Goal: Information Seeking & Learning: Learn about a topic

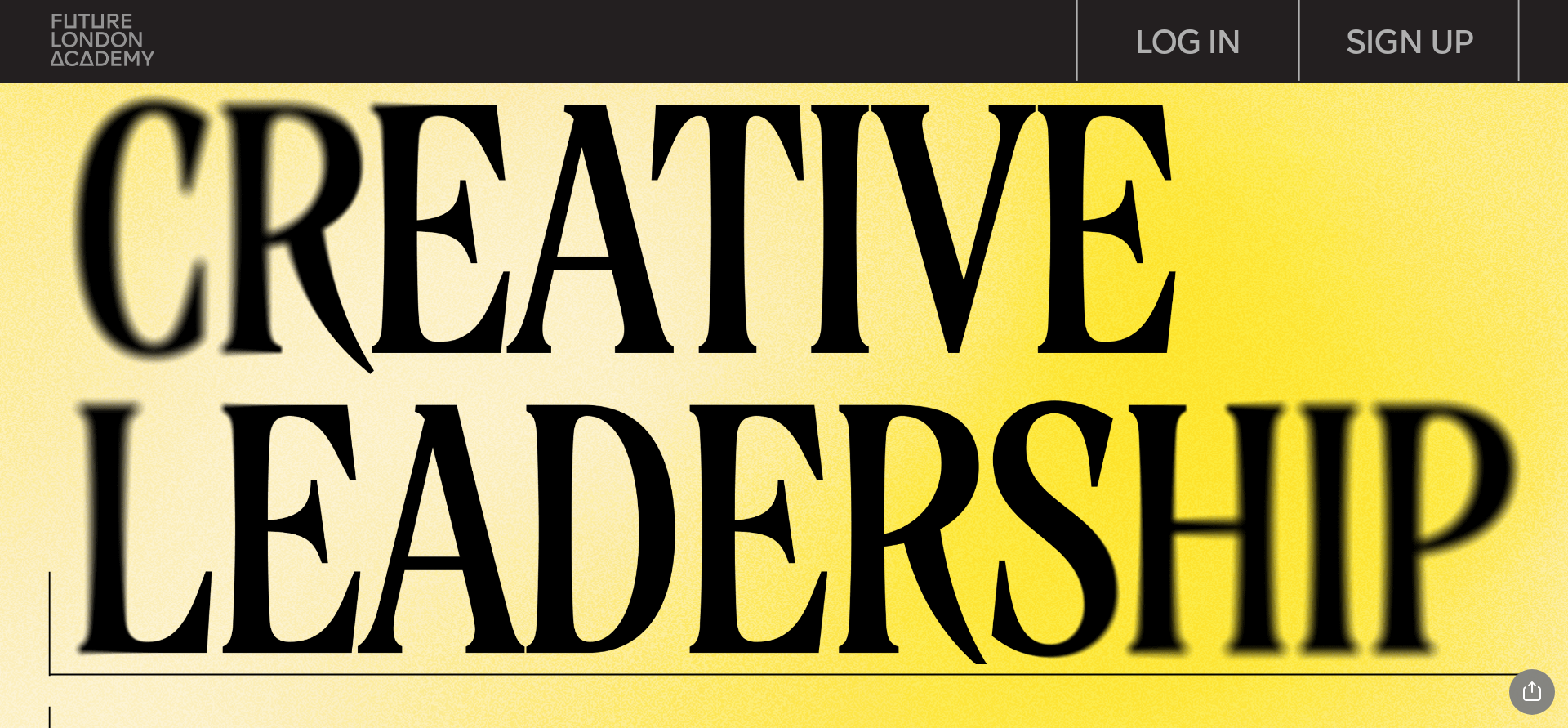
click at [128, 31] on img at bounding box center [102, 40] width 103 height 52
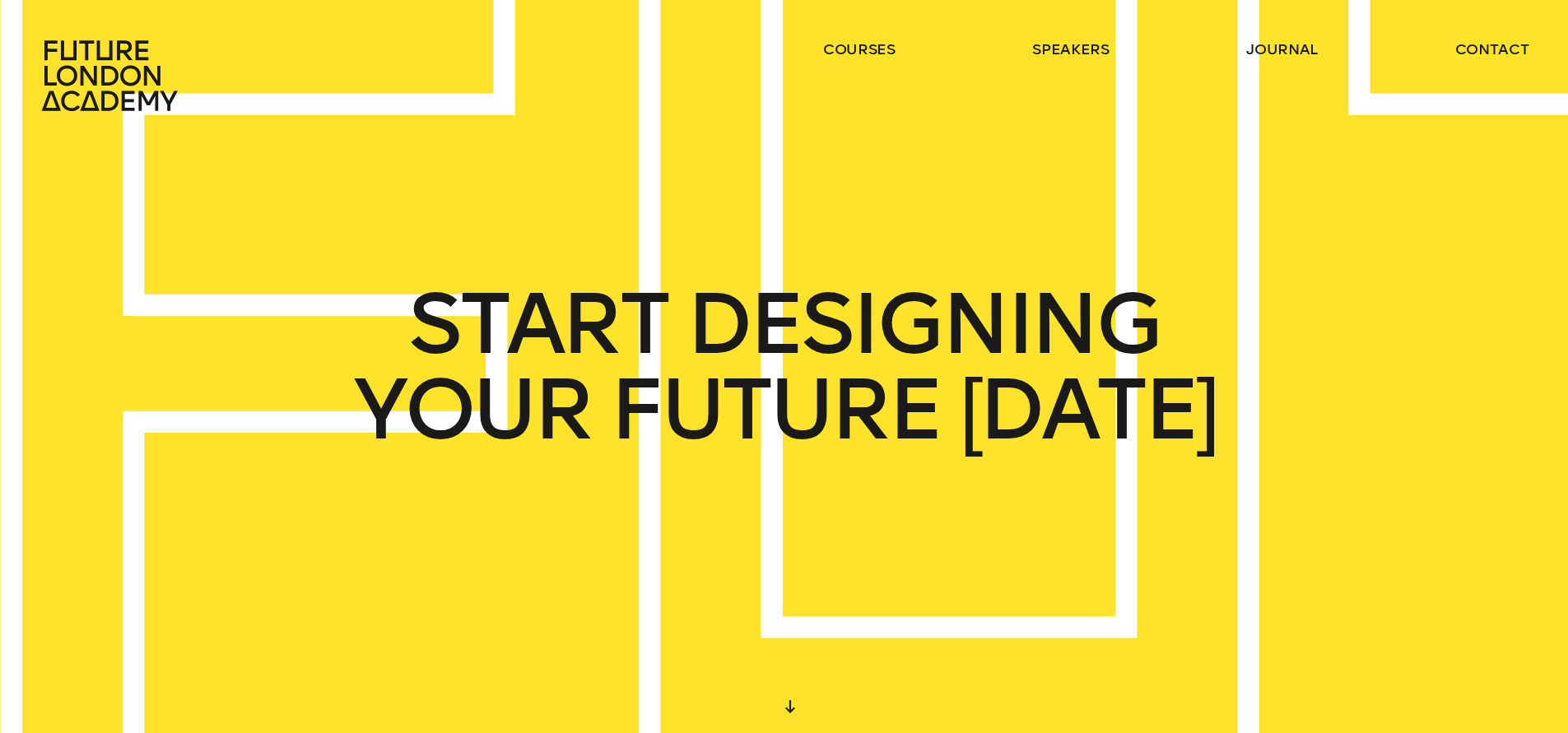
drag, startPoint x: 622, startPoint y: 337, endPoint x: 1059, endPoint y: 402, distance: 441.8
click at [1055, 402] on div "START DESIGNING YOUR FUTURE TODAY" at bounding box center [784, 367] width 863 height 171
drag, startPoint x: 1059, startPoint y: 402, endPoint x: 935, endPoint y: 399, distance: 124.0
click at [1040, 404] on span "TODAY" at bounding box center [1087, 409] width 257 height 85
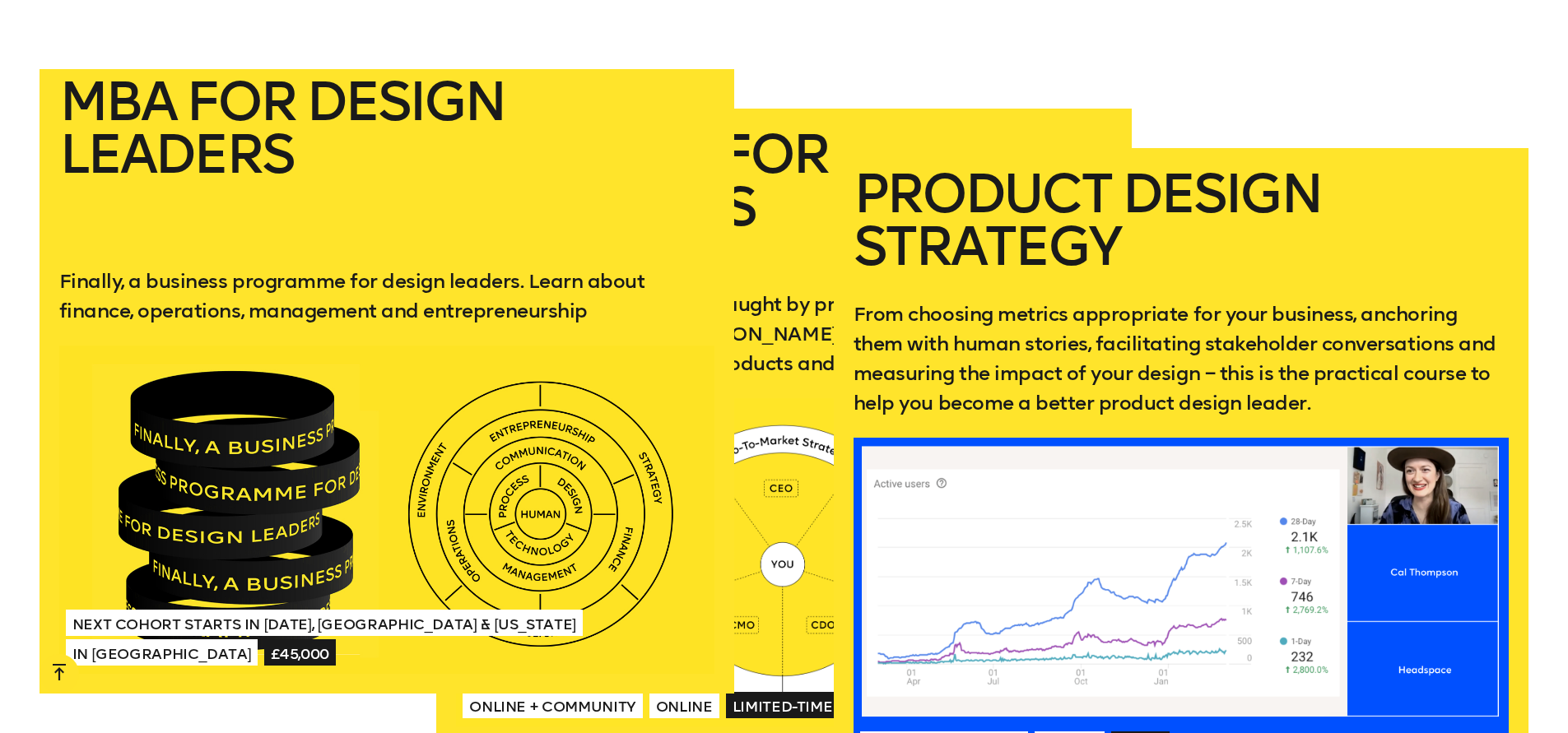
scroll to position [3104, 0]
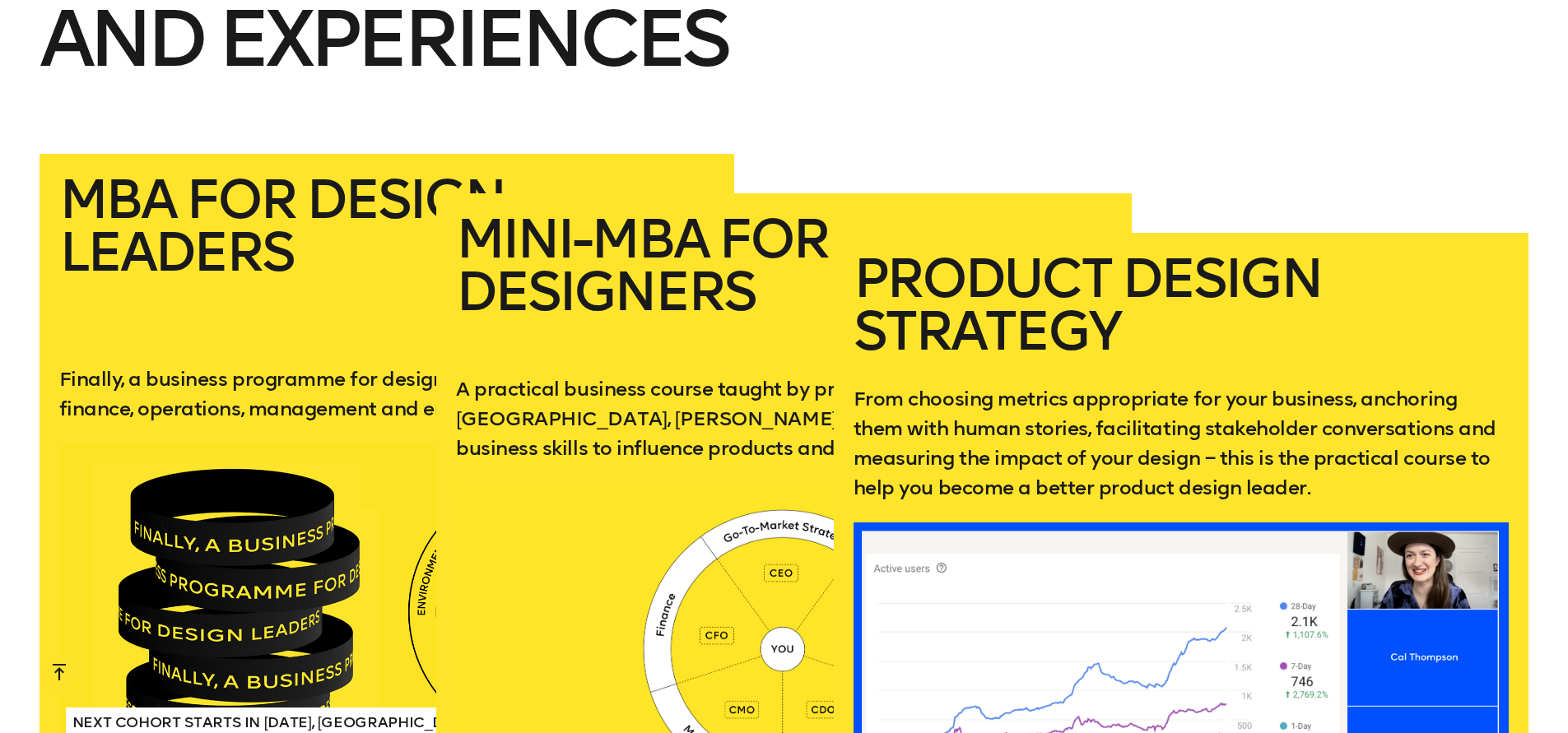
click at [915, 96] on h2 "Explore our upcoming courses and experiences" at bounding box center [784, 42] width 1490 height 224
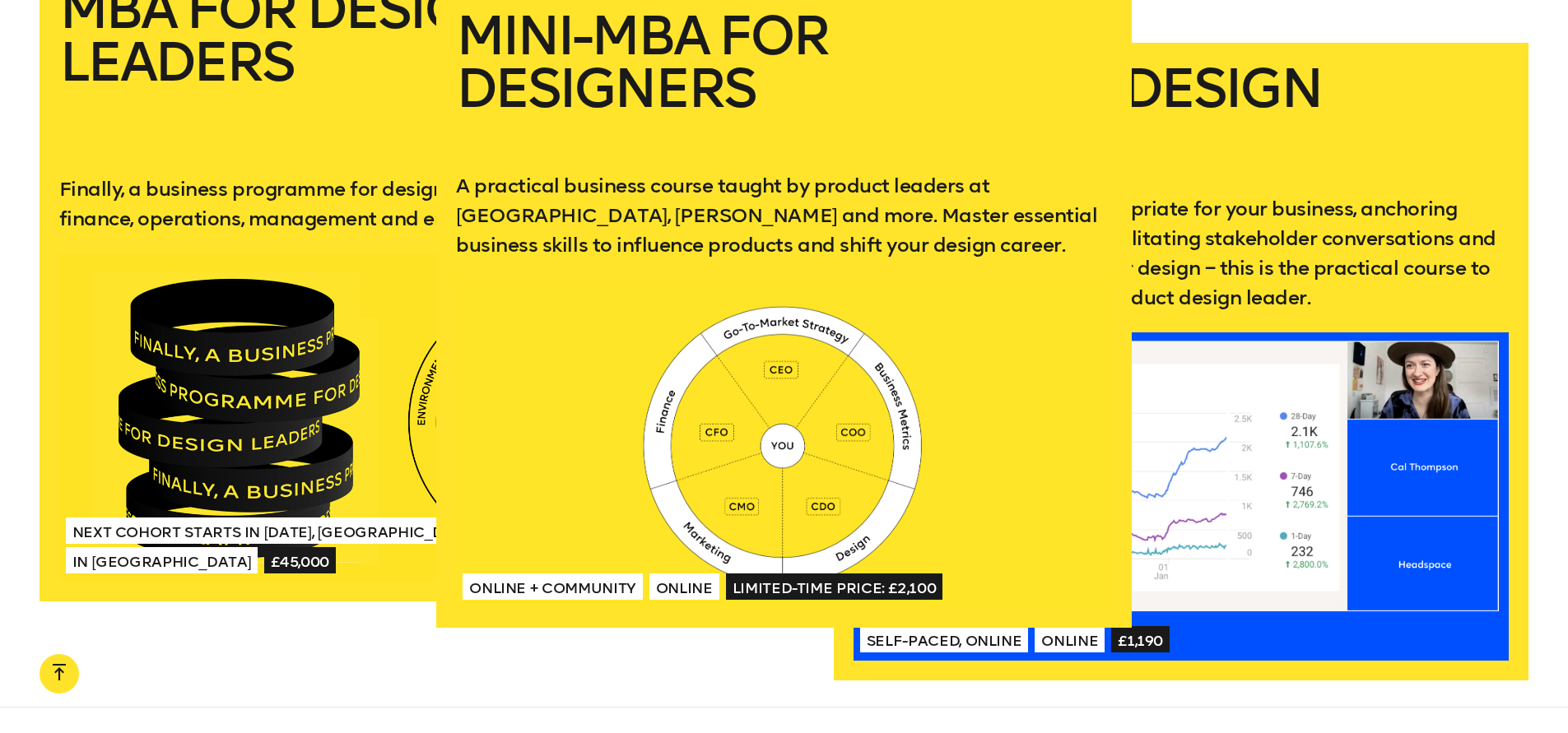
scroll to position [3256, 0]
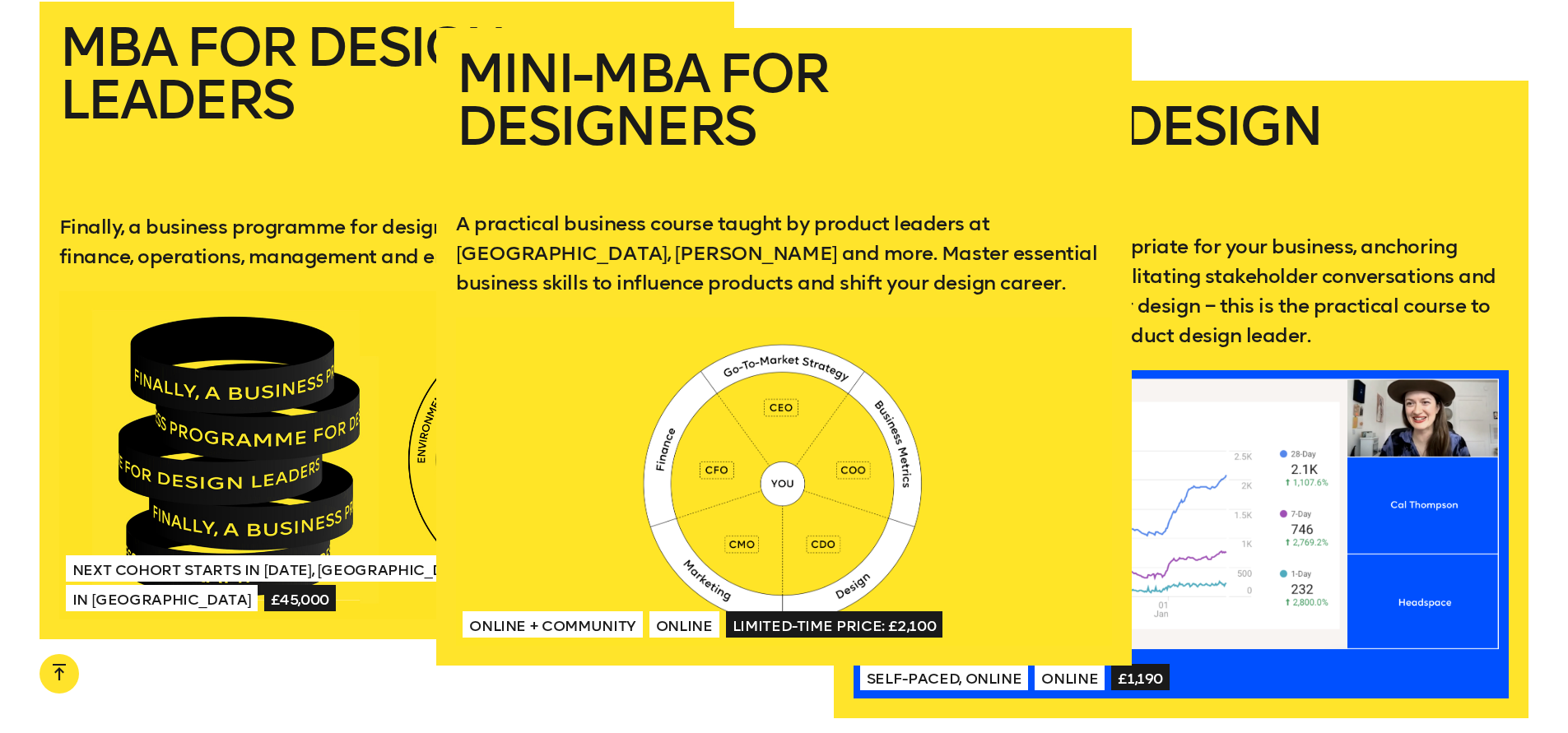
click at [723, 278] on p "A practical business course taught by product leaders at Uber, Deel and more. M…" at bounding box center [784, 253] width 656 height 89
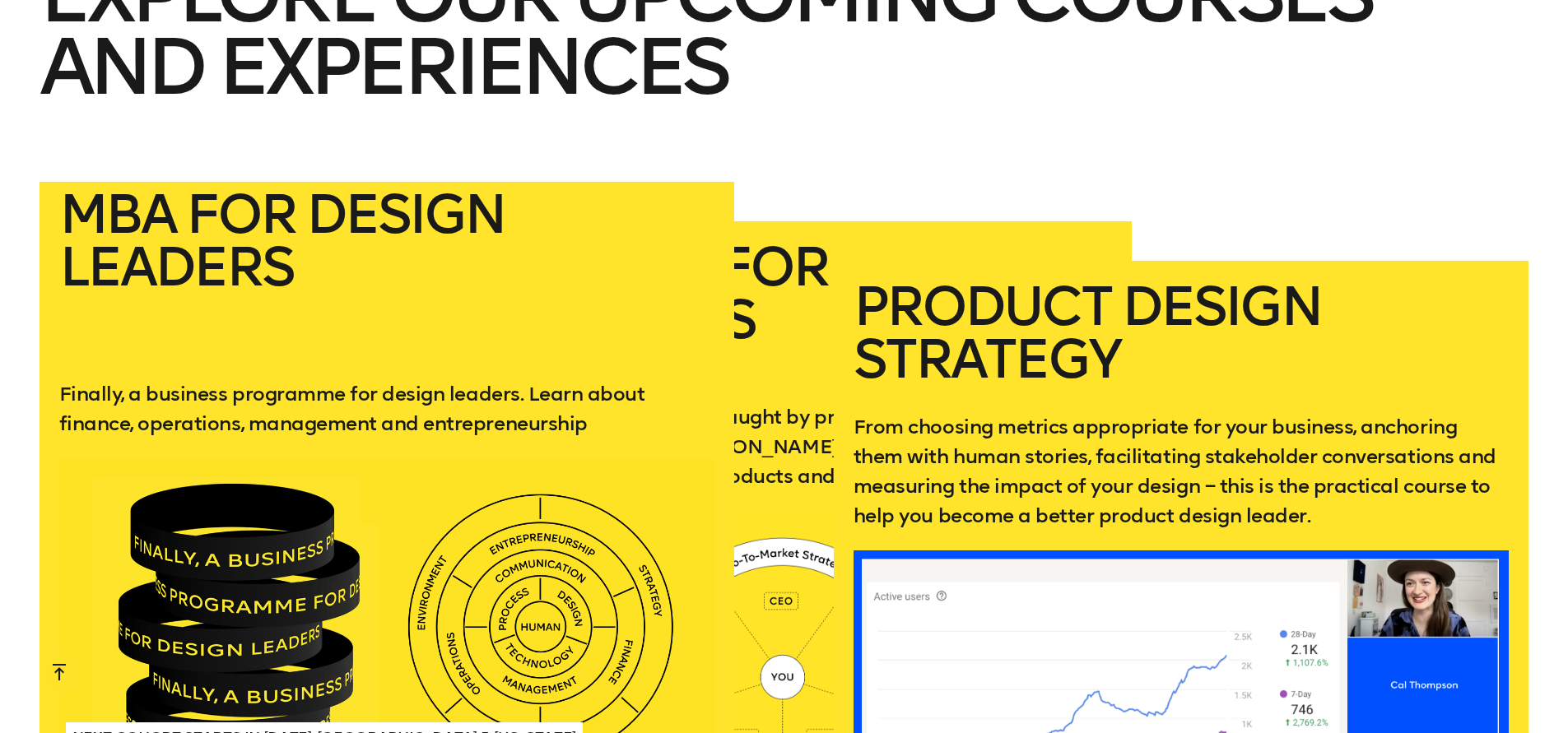
scroll to position [3273, 0]
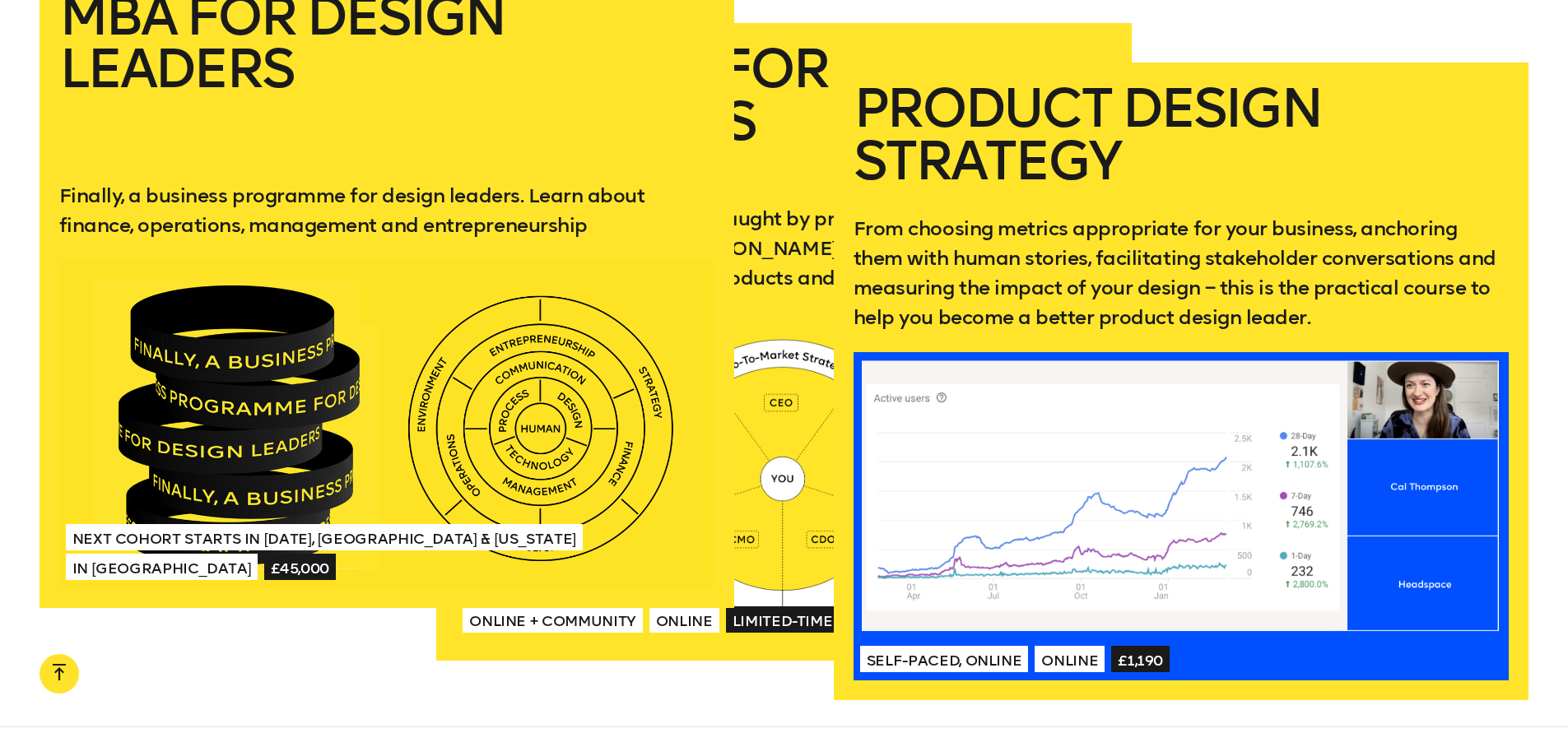
click at [236, 320] on div at bounding box center [386, 423] width 656 height 327
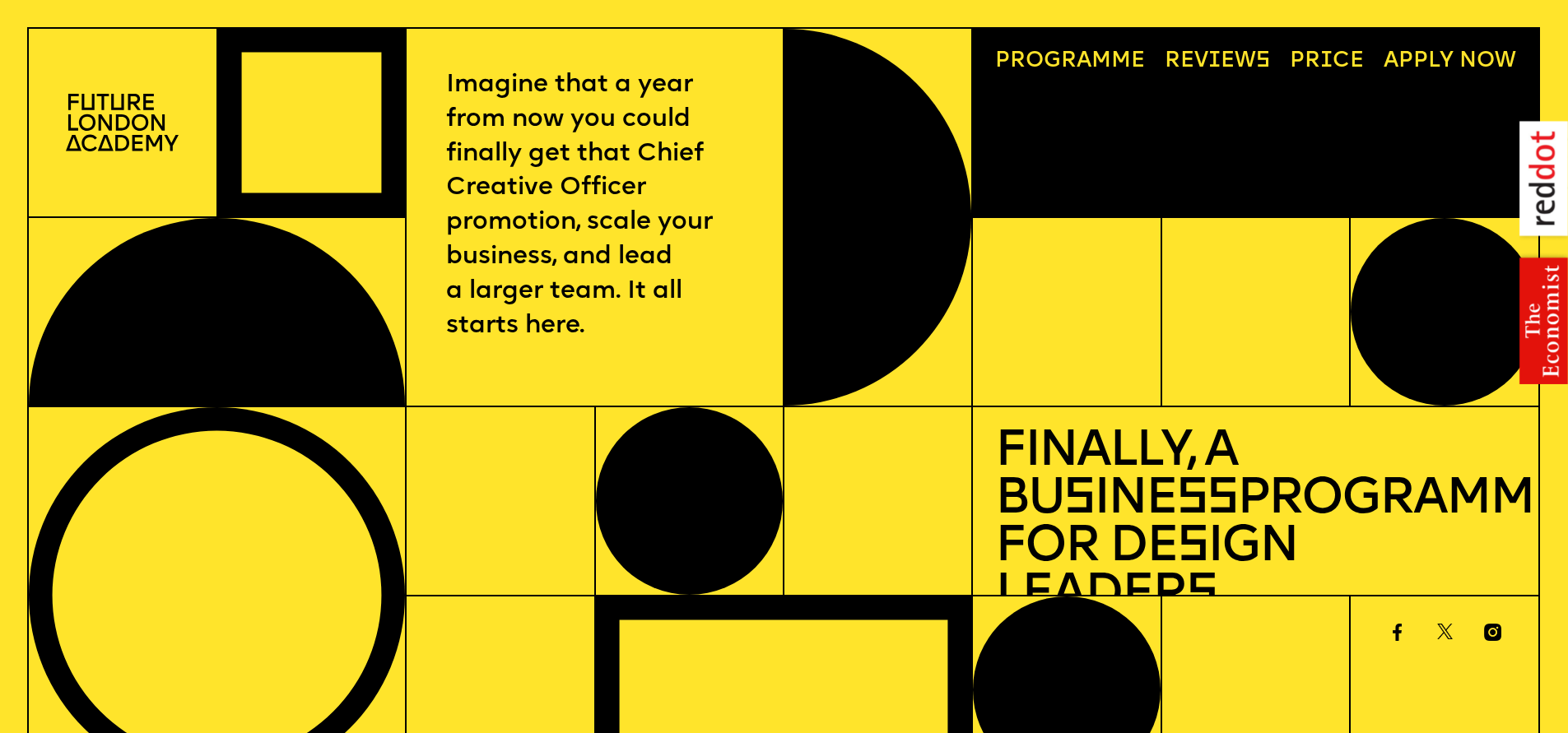
scroll to position [32, 0]
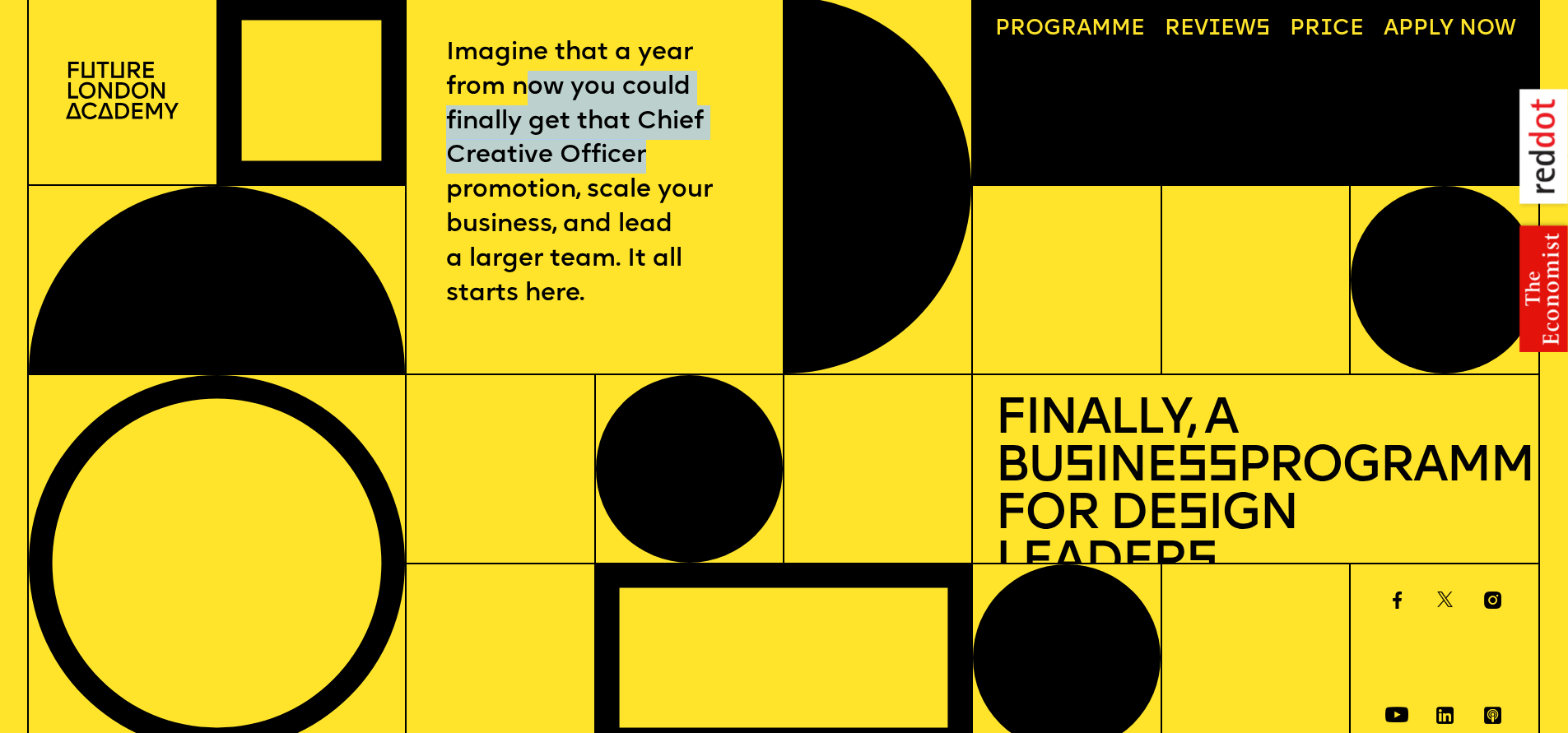
drag, startPoint x: 623, startPoint y: 107, endPoint x: 506, endPoint y: 66, distance: 124.0
click at [506, 66] on p "Imagine that a year from now you could finally get that Chief Creative Officer …" at bounding box center [595, 173] width 298 height 275
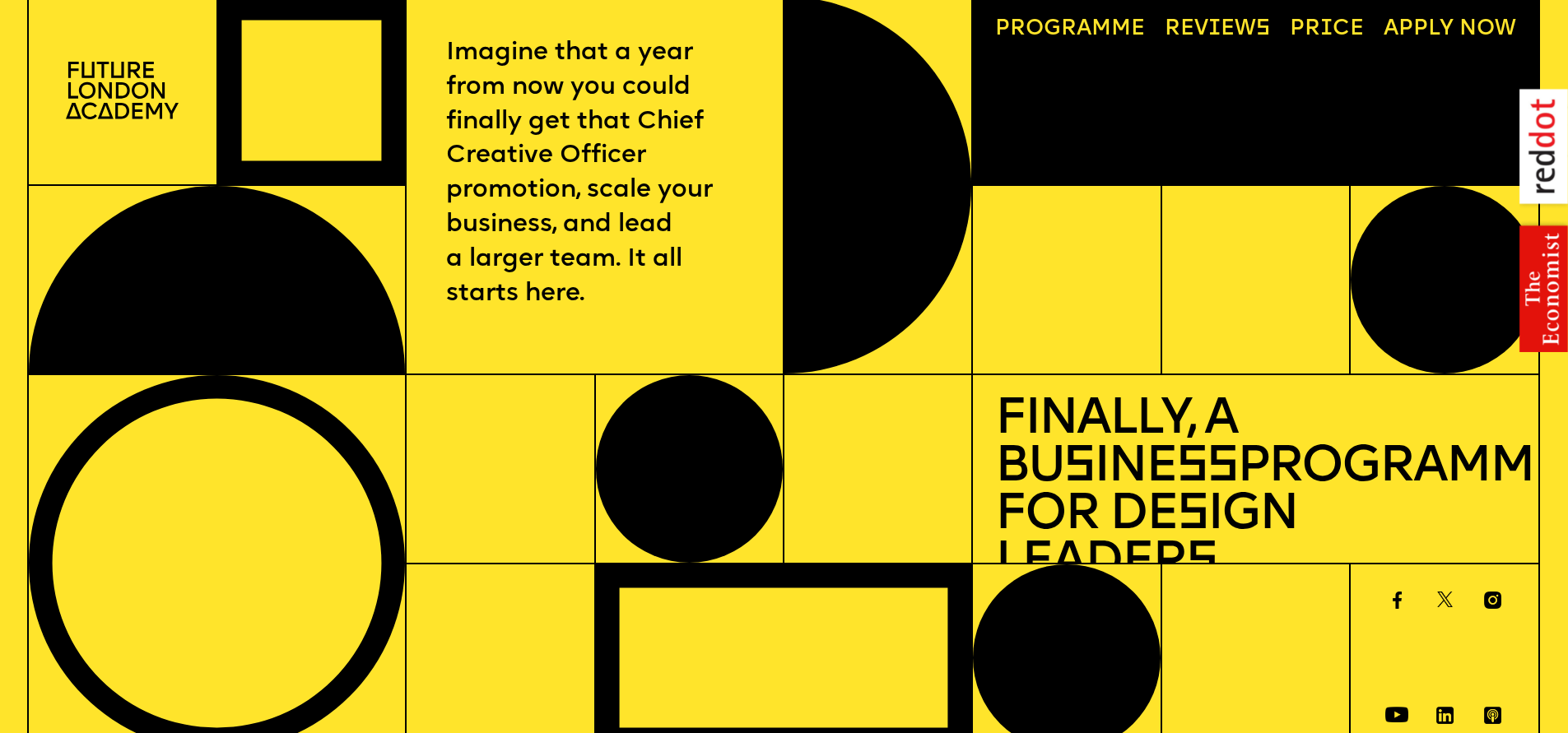
click at [494, 59] on p "Imagine that a year from now you could finally get that Chief Creative Officer …" at bounding box center [595, 173] width 298 height 275
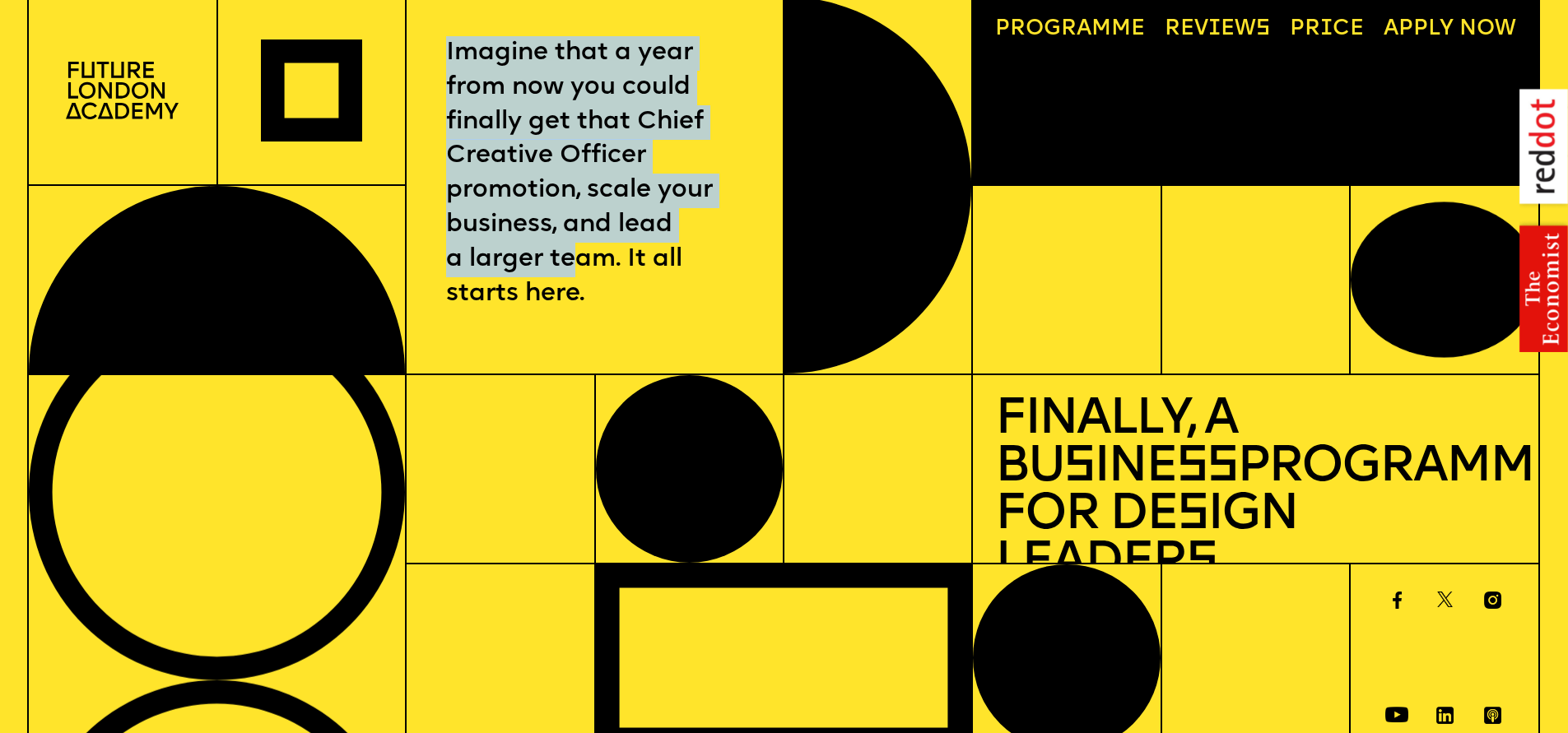
drag, startPoint x: 521, startPoint y: 137, endPoint x: 578, endPoint y: 277, distance: 151.2
click at [578, 277] on div "Imagine that a year from now you could finally get that Chief Creative Officer …" at bounding box center [594, 185] width 378 height 378
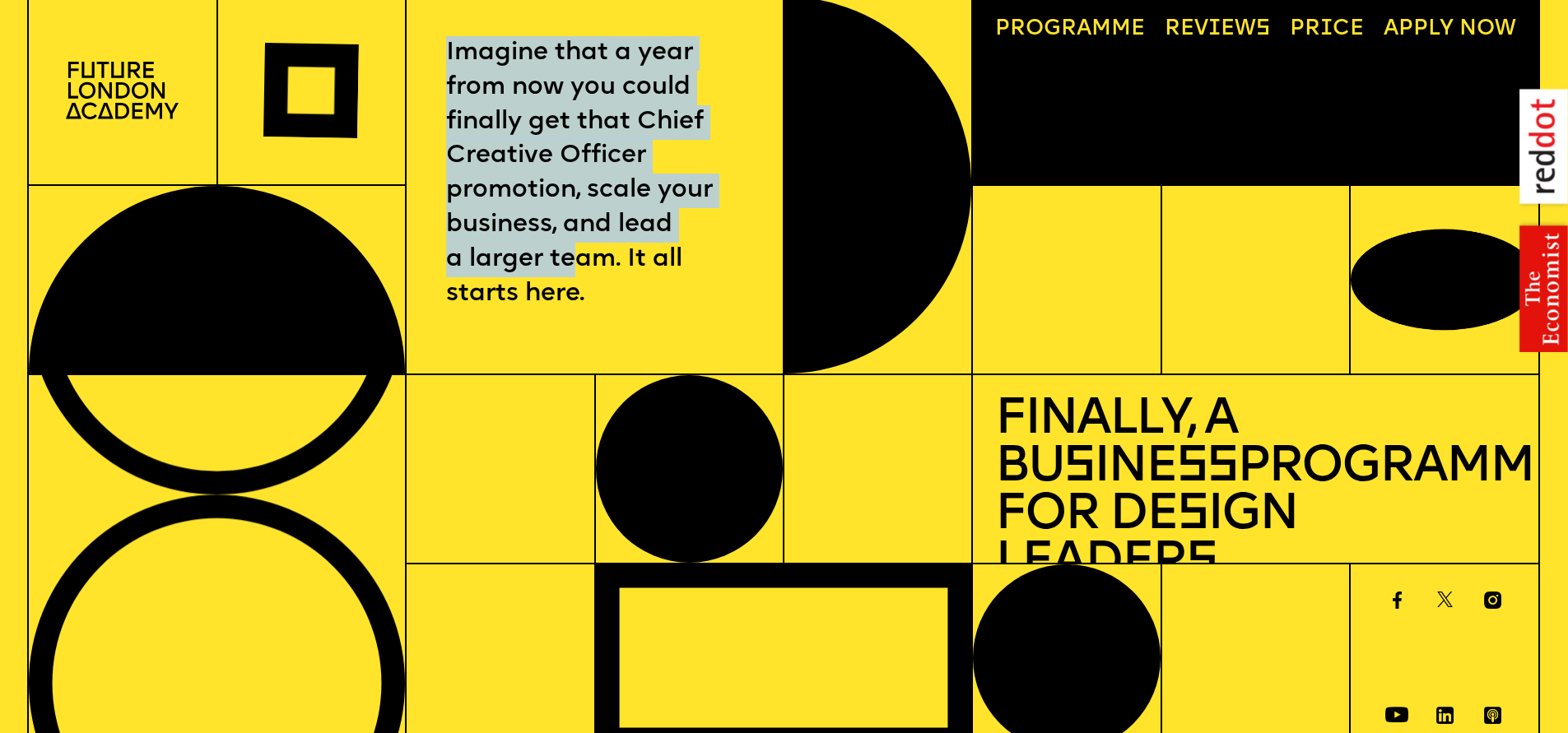
click at [578, 277] on p "Imagine that a year from now you could finally get that Chief Creative Officer …" at bounding box center [595, 173] width 298 height 275
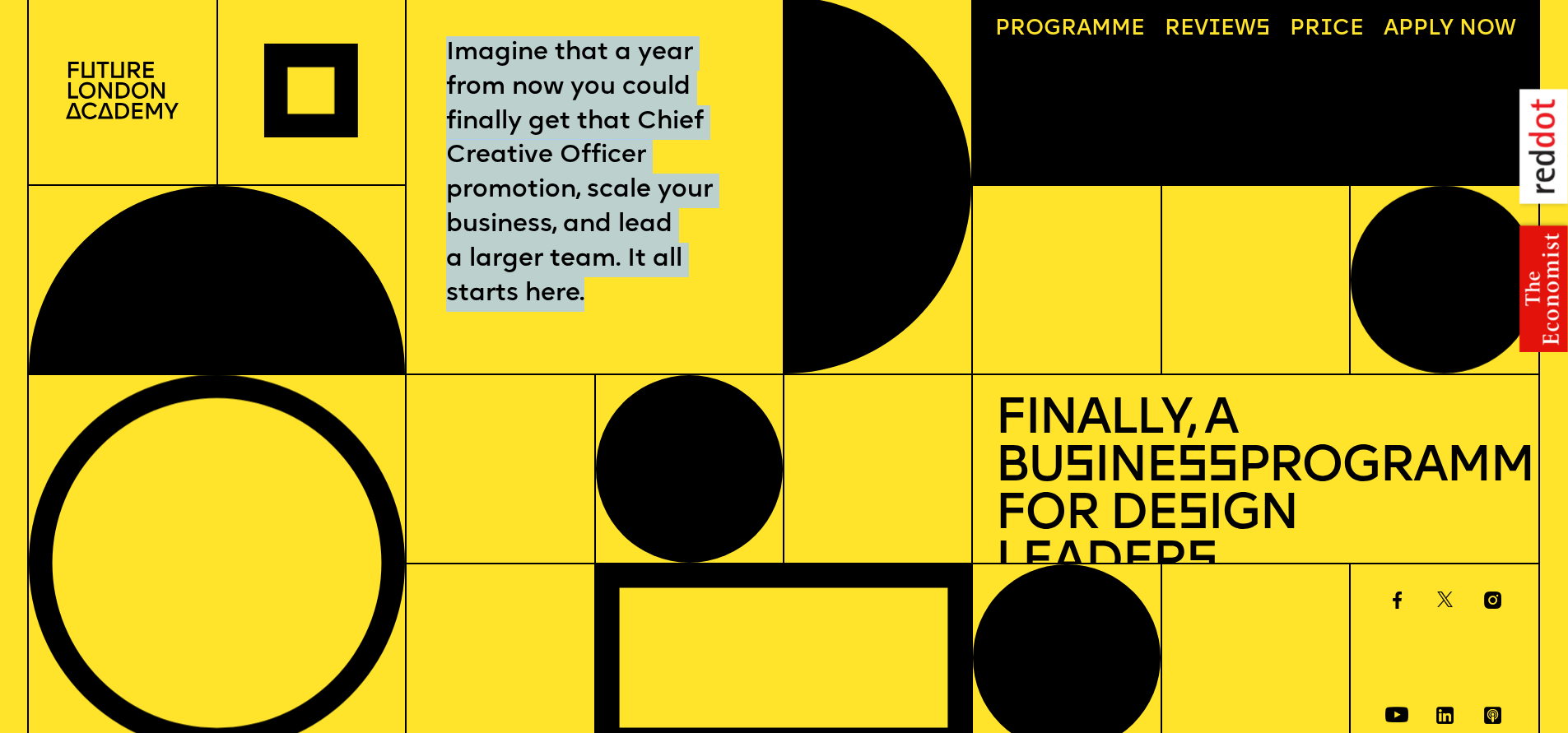
drag, startPoint x: 542, startPoint y: 191, endPoint x: 424, endPoint y: 15, distance: 211.9
click at [424, 15] on div "Imagine that a year from now you could finally get that Chief Creative Officer …" at bounding box center [594, 185] width 378 height 378
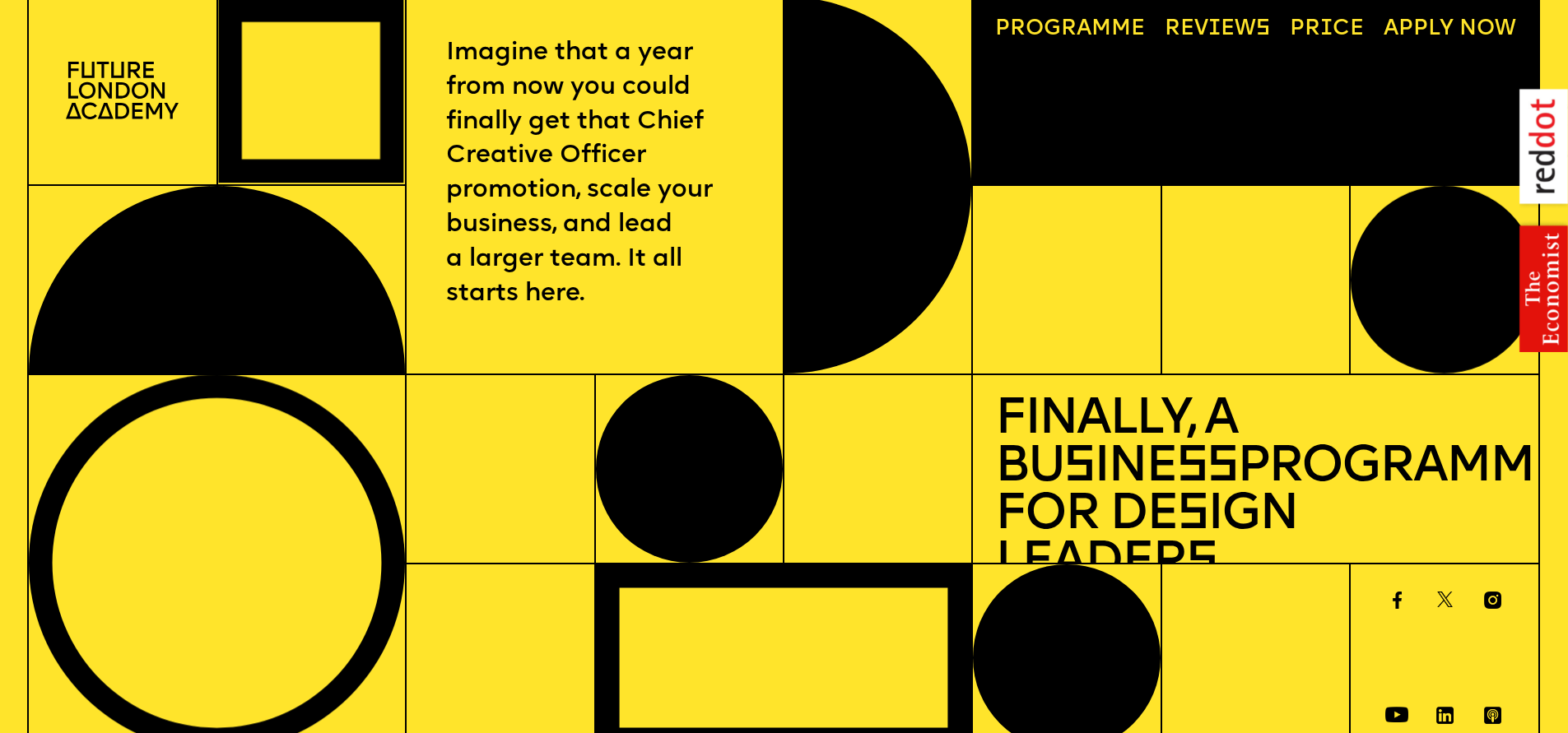
click at [440, 44] on div "Imagine that a year from now you could finally get that Chief Creative Officer …" at bounding box center [594, 185] width 378 height 378
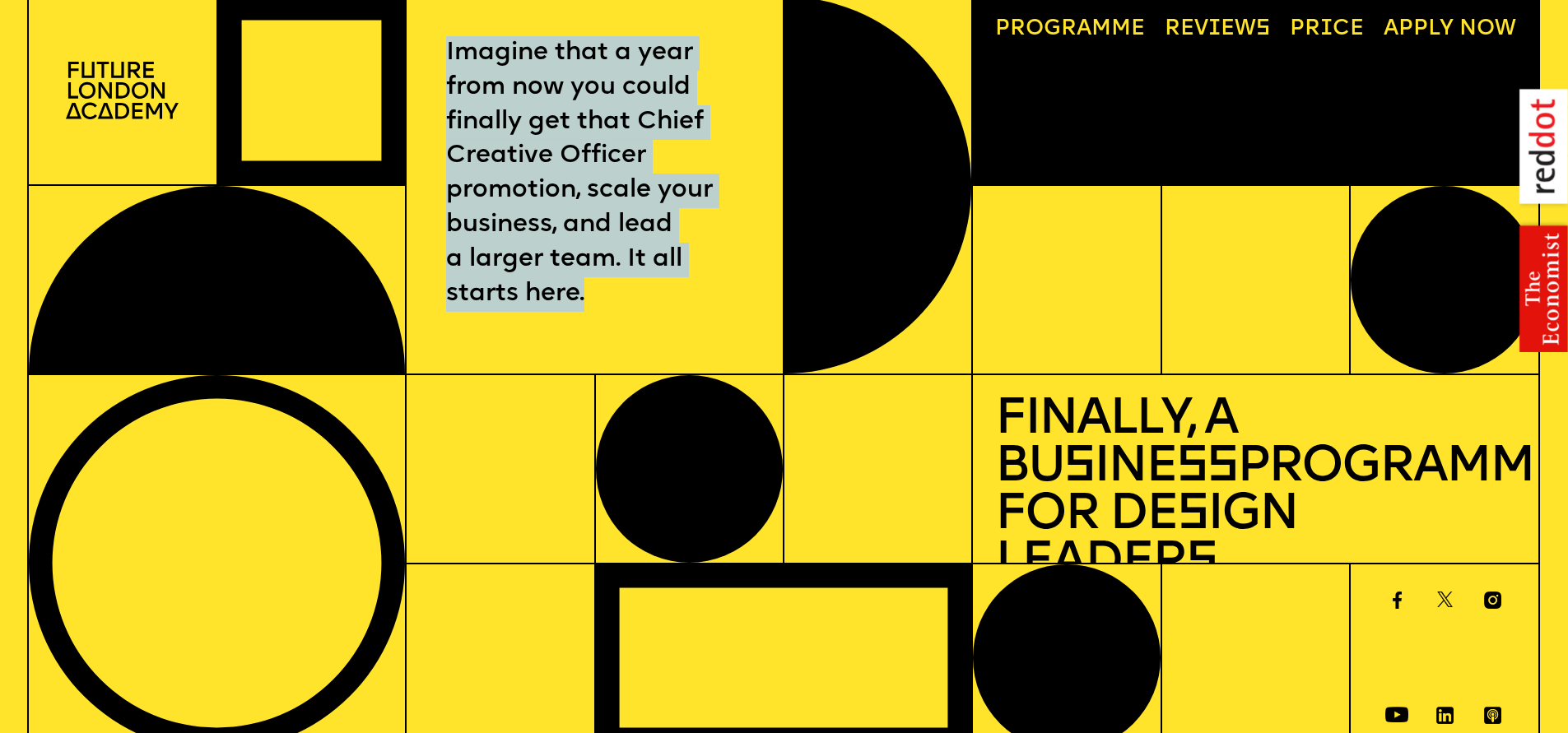
drag, startPoint x: 456, startPoint y: 73, endPoint x: 638, endPoint y: 331, distance: 315.7
click at [637, 330] on div "Imagine that a year from now you could finally get that Chief Creative Officer …" at bounding box center [594, 185] width 378 height 378
click at [638, 331] on div "Imagine that a year from now you could finally get that Chief Creative Officer …" at bounding box center [594, 185] width 378 height 378
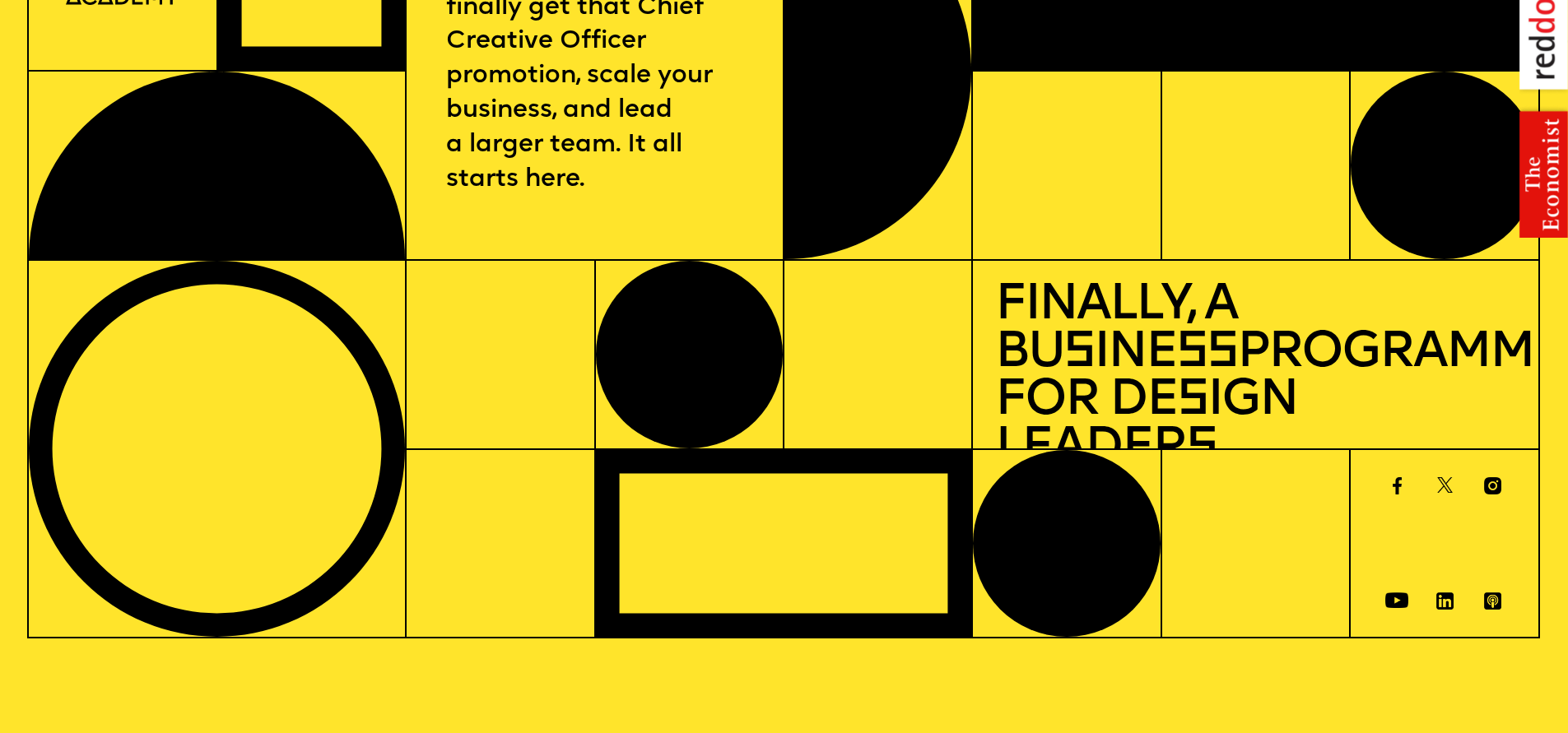
scroll to position [231, 0]
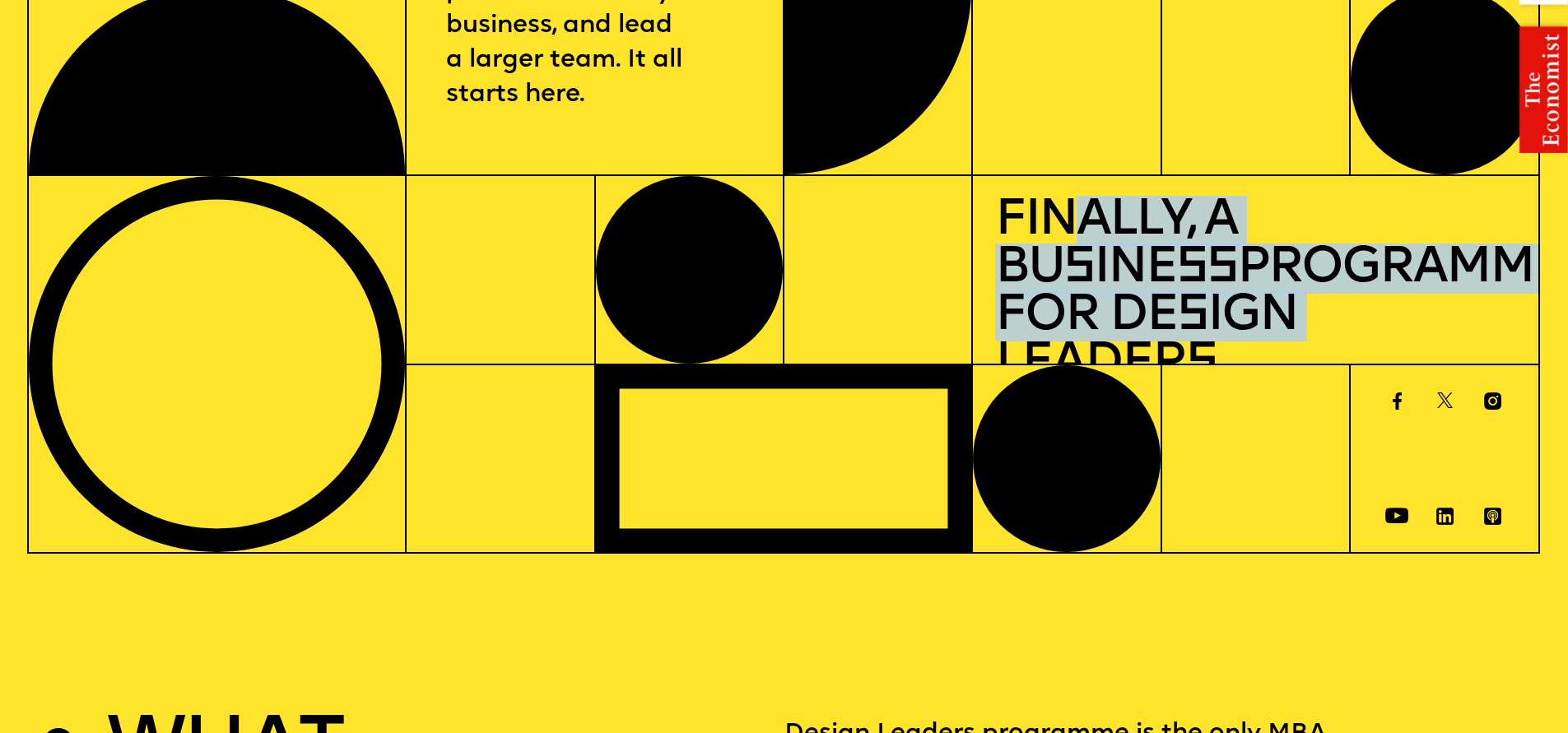
drag, startPoint x: 1173, startPoint y: 285, endPoint x: 1031, endPoint y: 224, distance: 154.5
click at [1050, 227] on h1 "Finally, a Bu s ine ss Programme for De s ign Leader s" at bounding box center [1255, 292] width 522 height 191
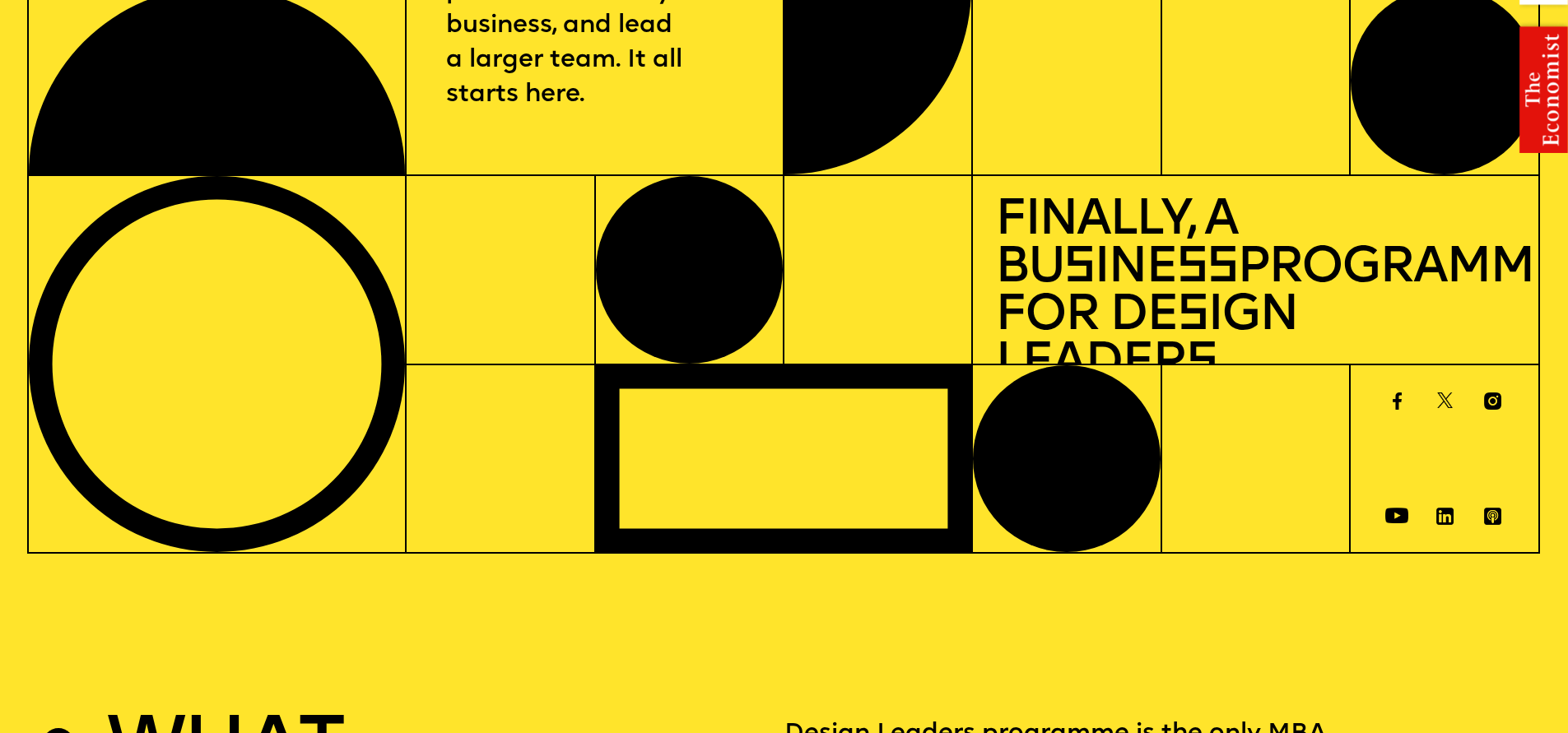
click at [1017, 222] on h1 "Finally, a Bu s ine ss Programme for De s ign Leader s" at bounding box center [1255, 292] width 522 height 191
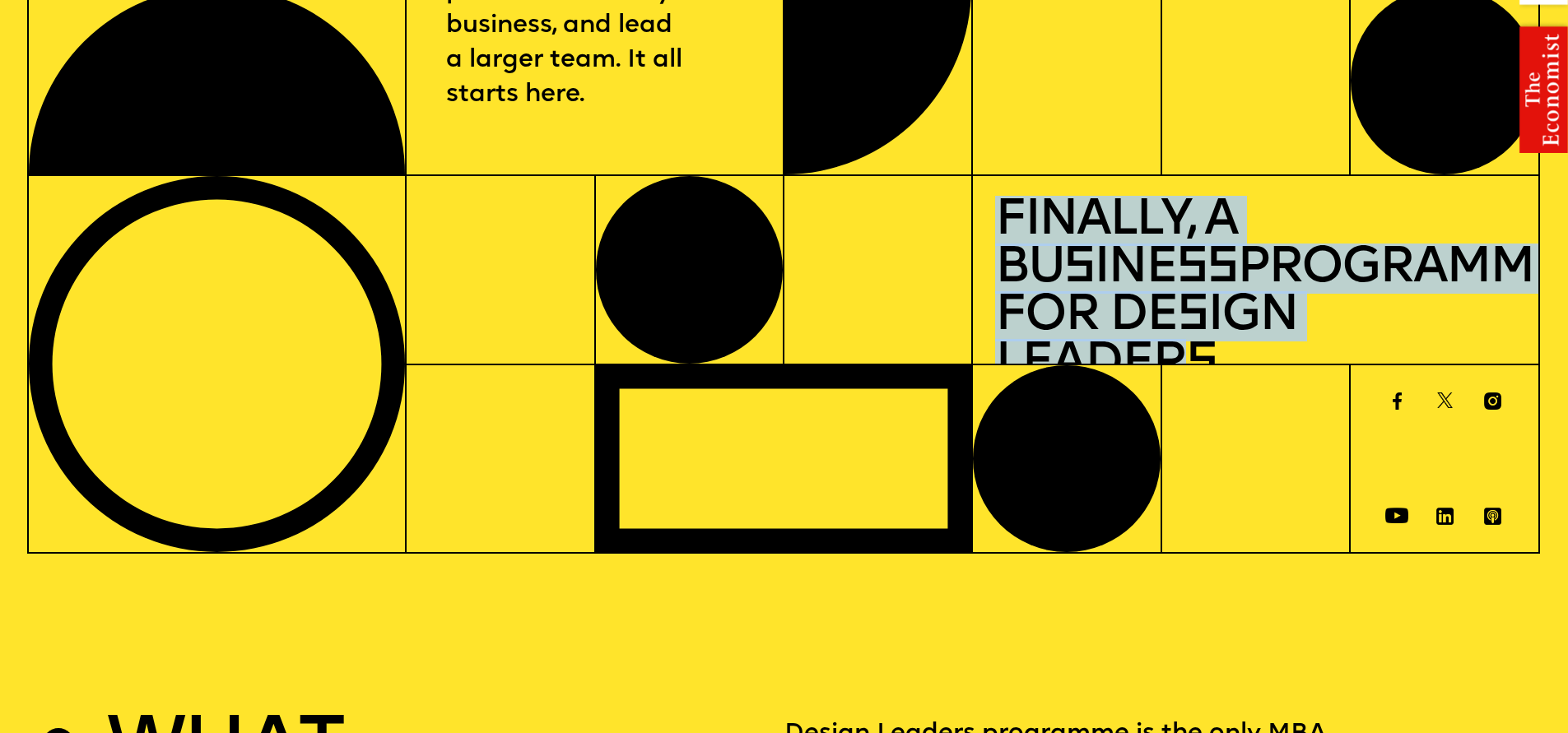
drag, startPoint x: 997, startPoint y: 204, endPoint x: 1388, endPoint y: 311, distance: 405.4
click at [1374, 308] on h1 "Finally, a Bu s ine ss Programme for De s ign Leader s" at bounding box center [1255, 292] width 522 height 191
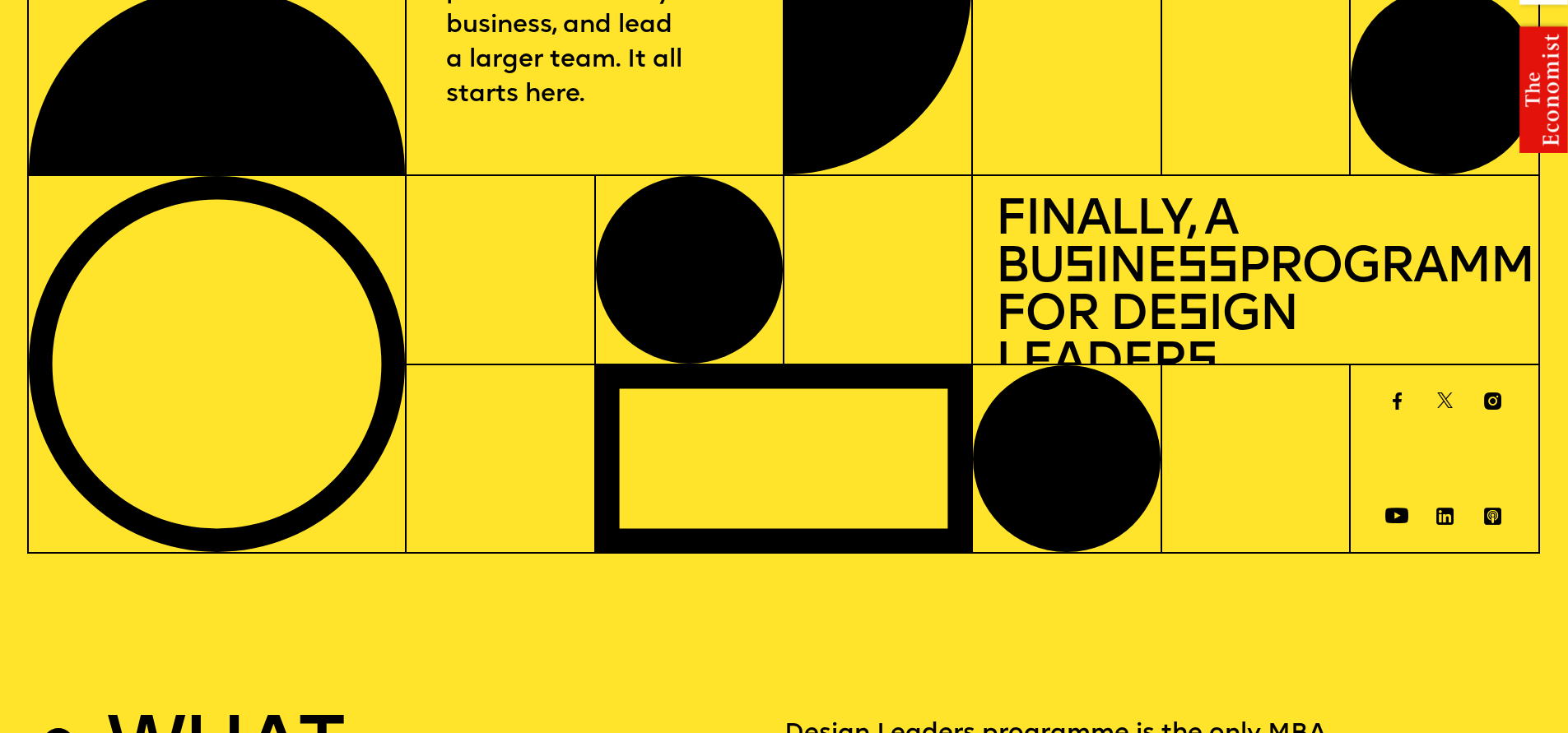
click at [1217, 339] on span "s" at bounding box center [1201, 363] width 31 height 50
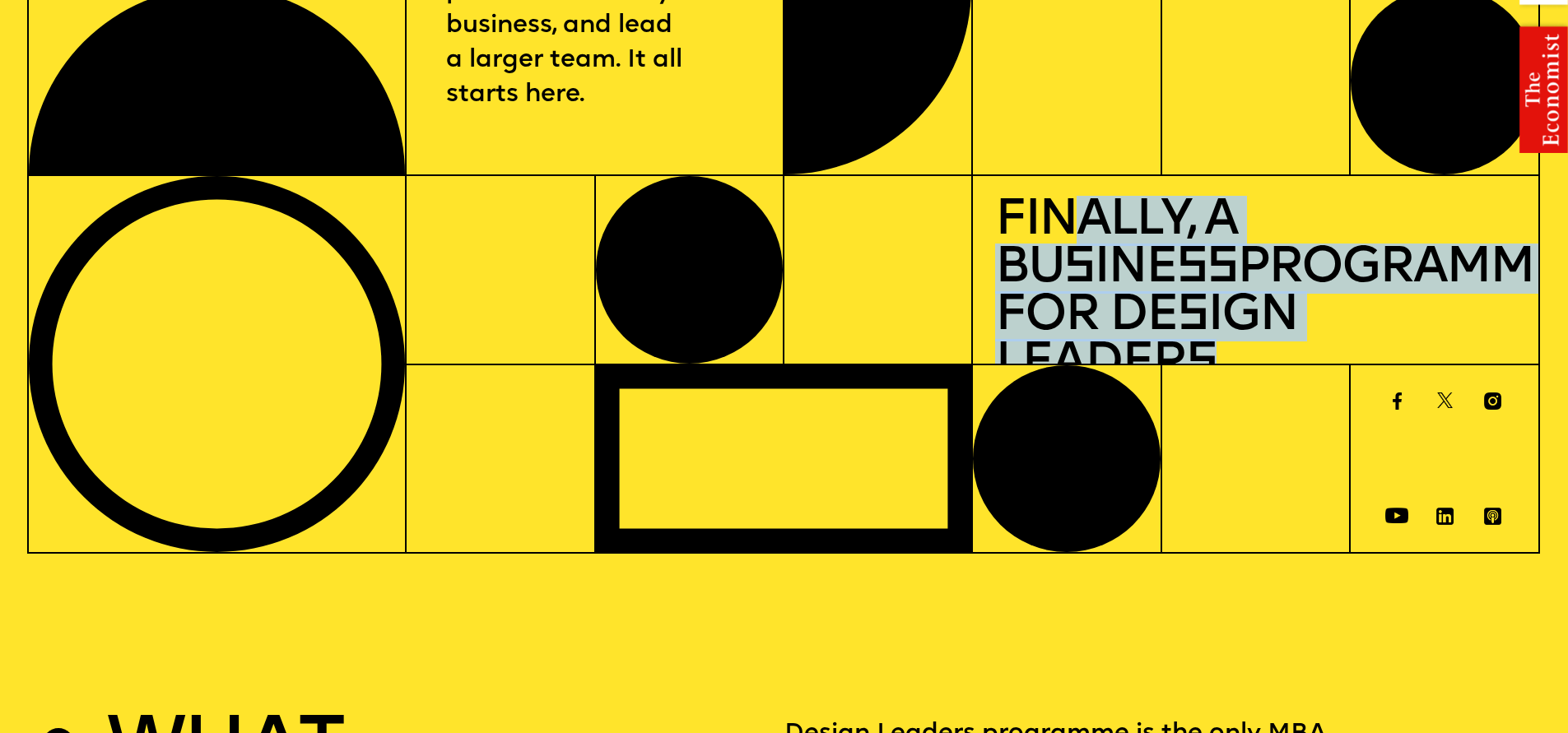
drag, startPoint x: 1388, startPoint y: 300, endPoint x: 1041, endPoint y: 221, distance: 355.9
click at [1057, 224] on h1 "Finally, a Bu s ine ss Programme for De s ign Leader s" at bounding box center [1255, 292] width 522 height 191
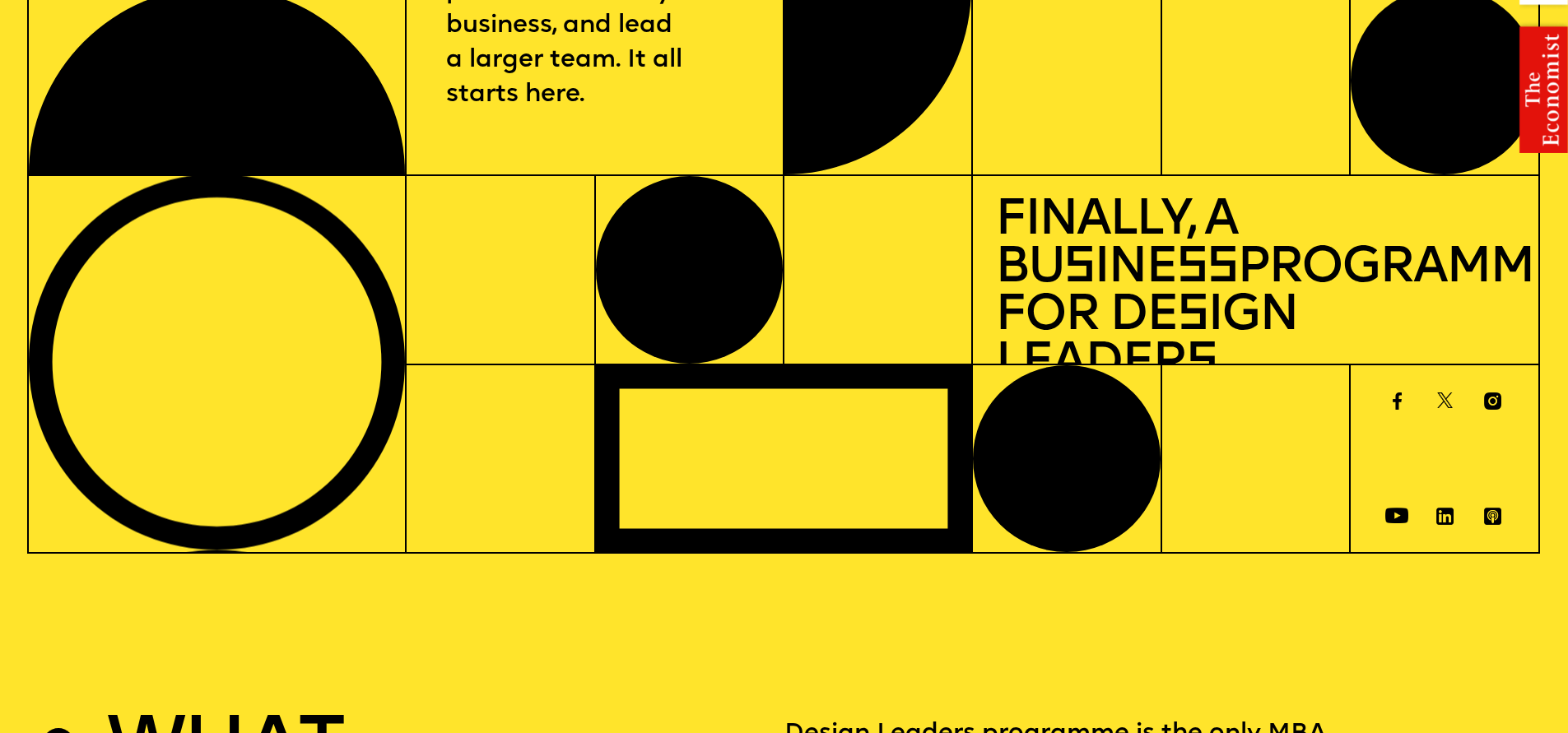
click at [1032, 221] on h1 "Finally, a Bu s ine ss Programme for De s ign Leader s" at bounding box center [1255, 292] width 522 height 191
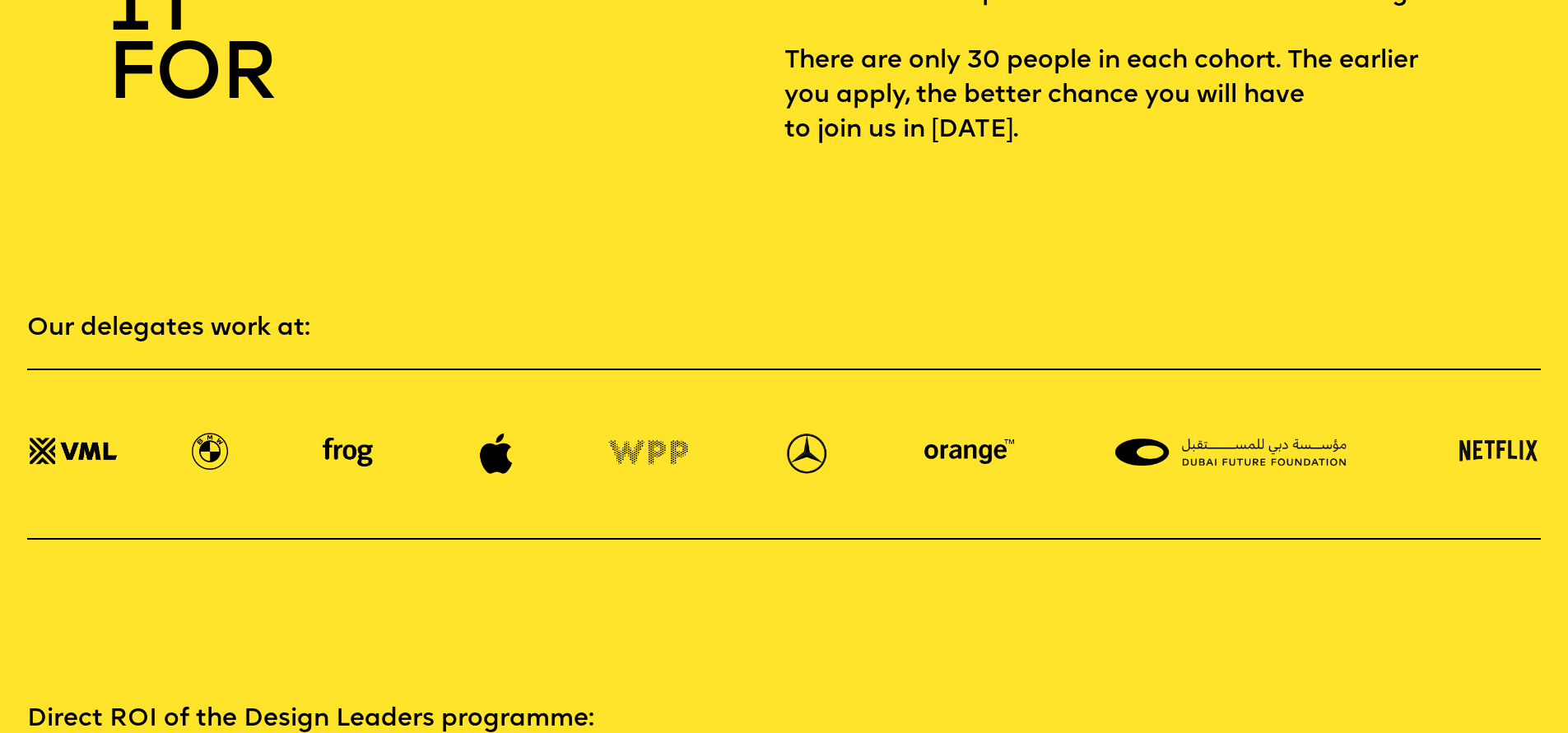
scroll to position [3503, 0]
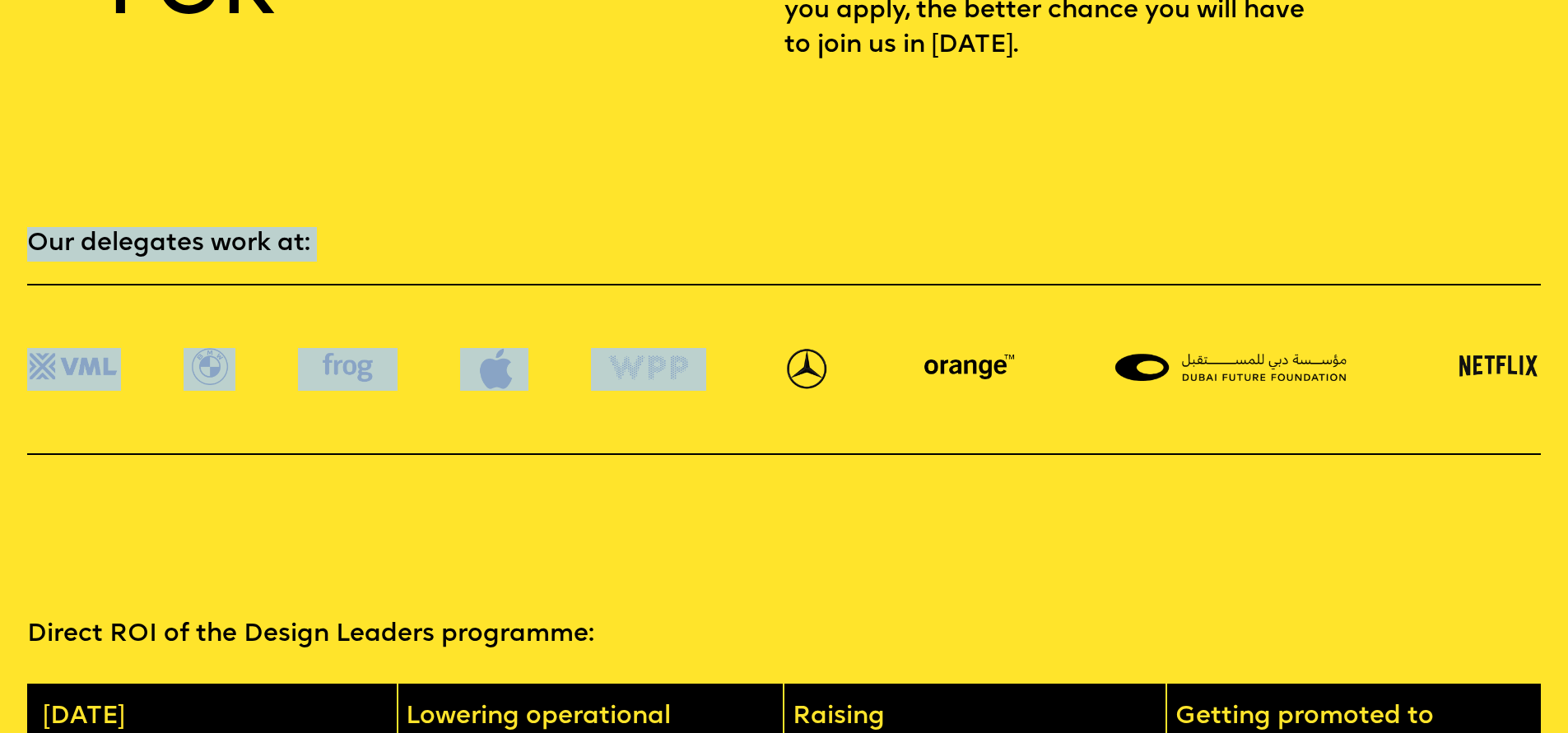
drag, startPoint x: 417, startPoint y: 333, endPoint x: 893, endPoint y: 488, distance: 500.6
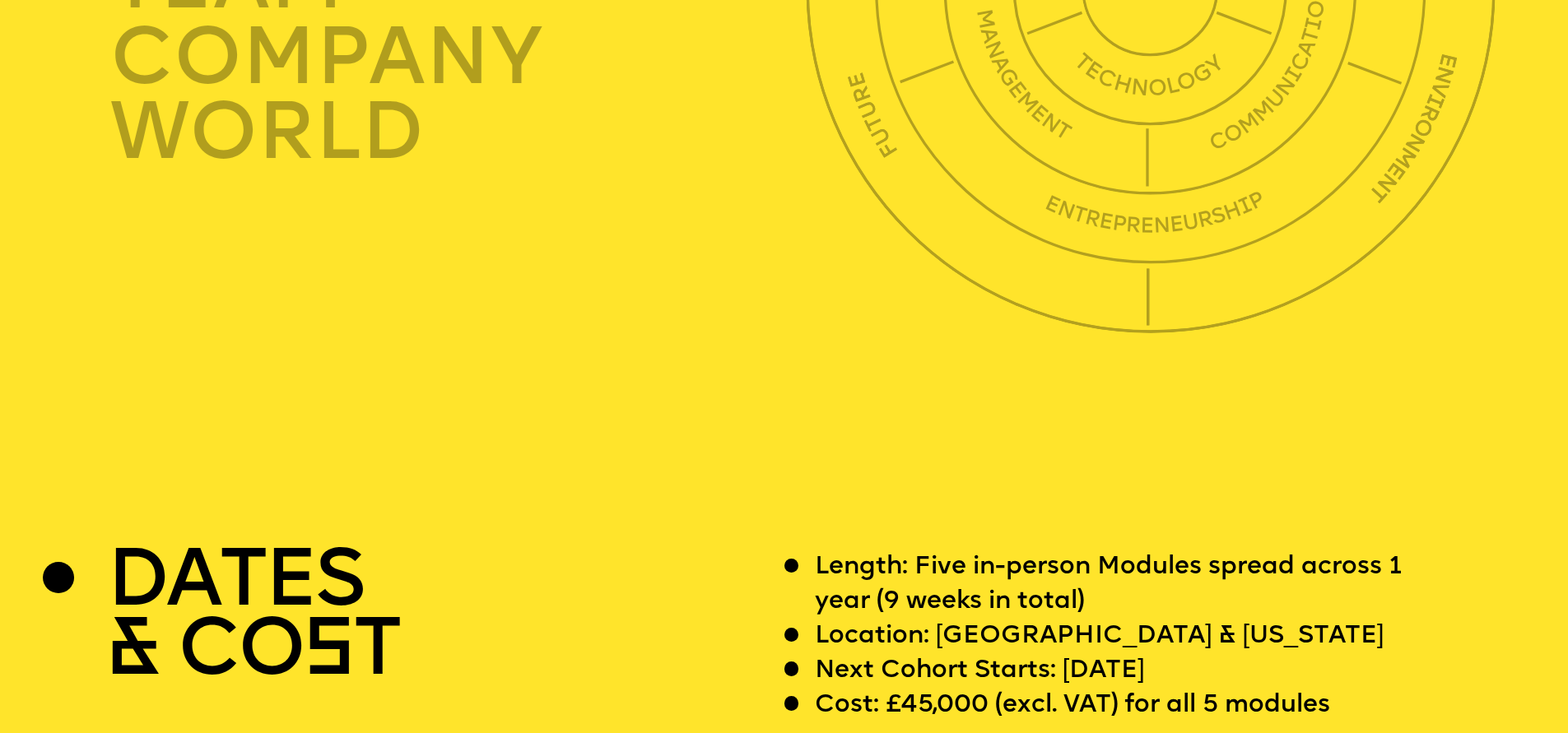
scroll to position [6261, 0]
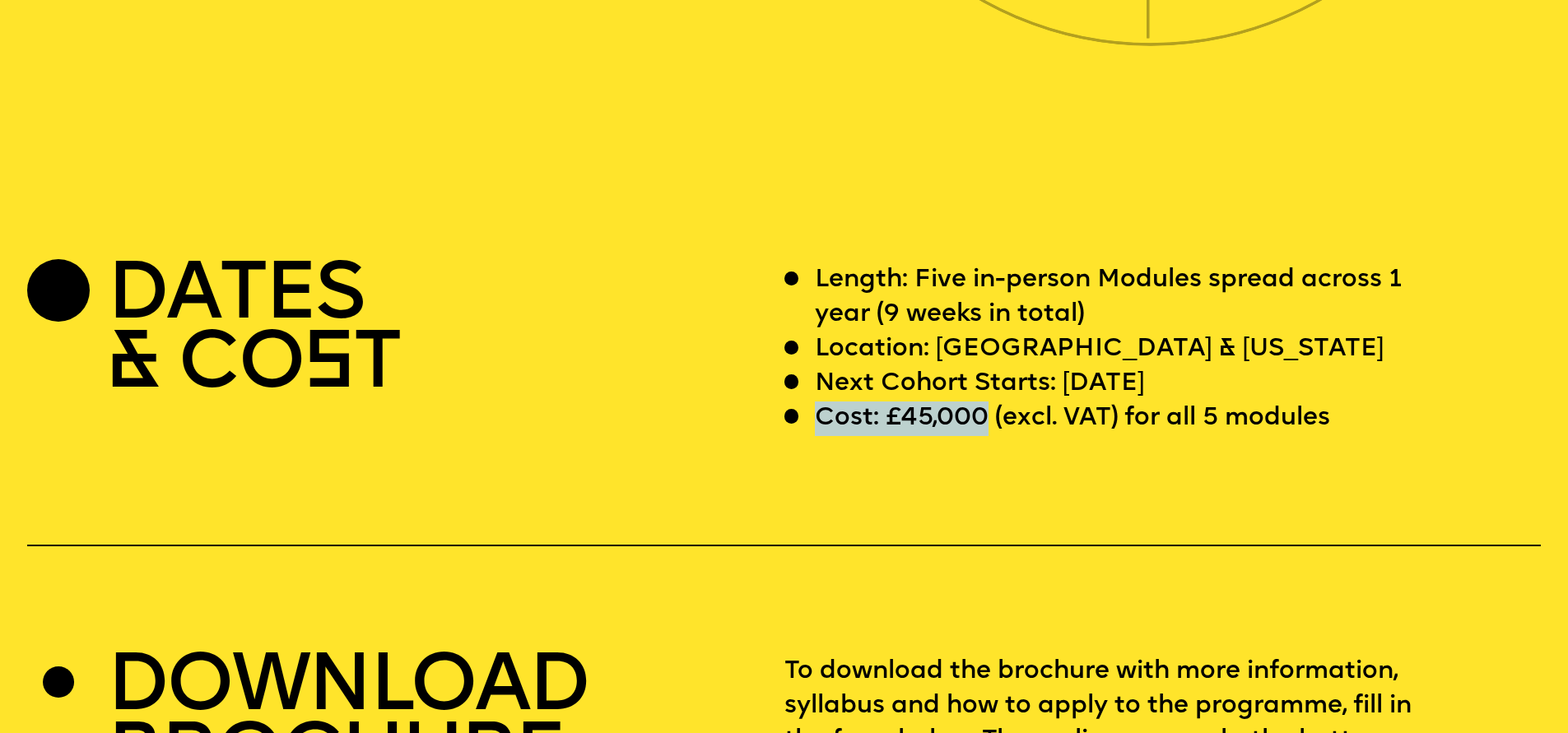
drag, startPoint x: 982, startPoint y: 458, endPoint x: 817, endPoint y: 462, distance: 165.0
click at [813, 436] on div "Cost: £45,000 (excl. VAT) for all 5 modules" at bounding box center [1115, 418] width 662 height 34
click at [820, 436] on p "Cost: £45,000 (excl. VAT) for all 5 modules" at bounding box center [1071, 418] width 515 height 34
drag, startPoint x: 799, startPoint y: 474, endPoint x: 1127, endPoint y: 483, distance: 328.1
click at [1127, 436] on div "Cost: £45,000 (excl. VAT) for all 5 modules" at bounding box center [1115, 418] width 662 height 34
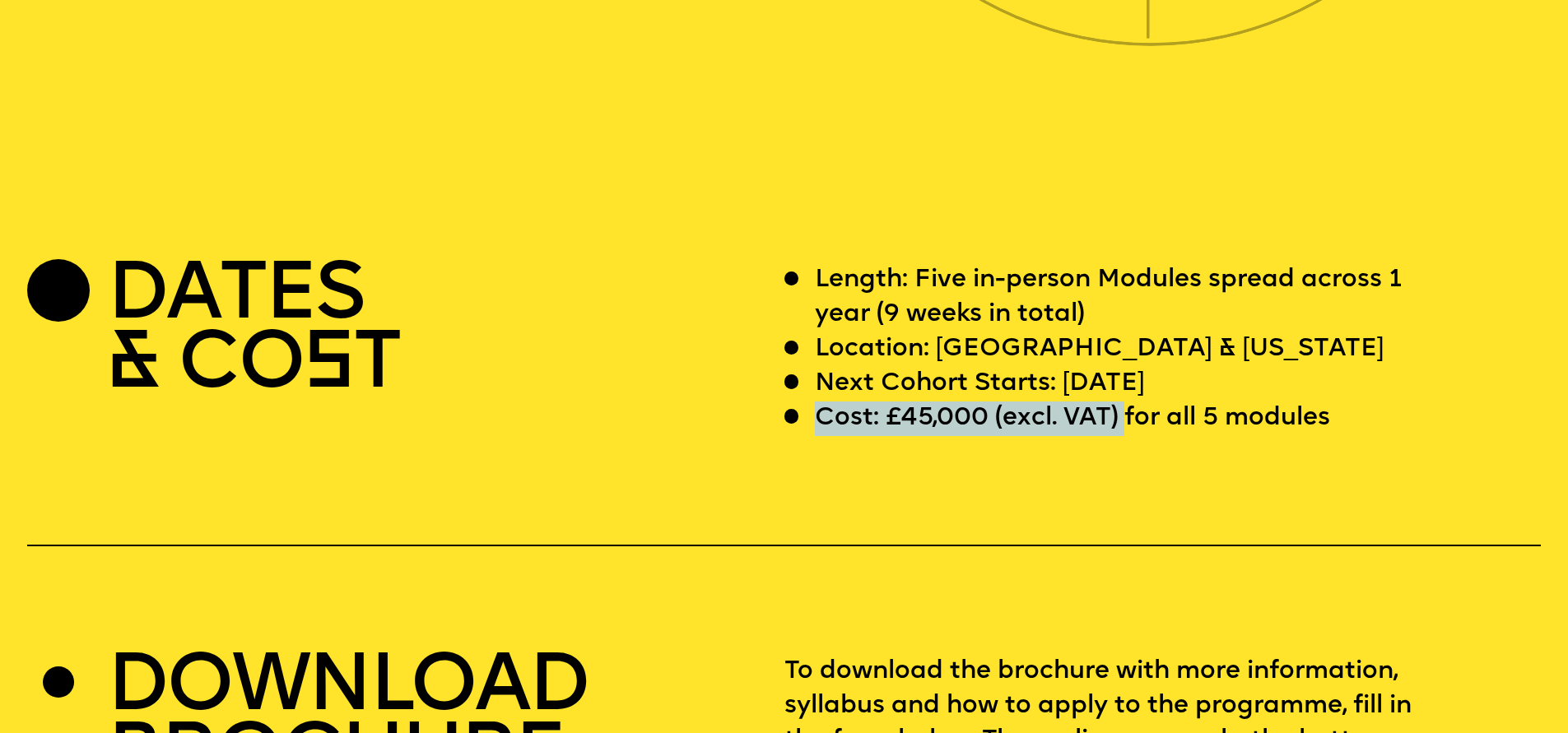
click at [1127, 436] on p "Cost: £45,000 (excl. VAT) for all 5 modules" at bounding box center [1071, 418] width 515 height 34
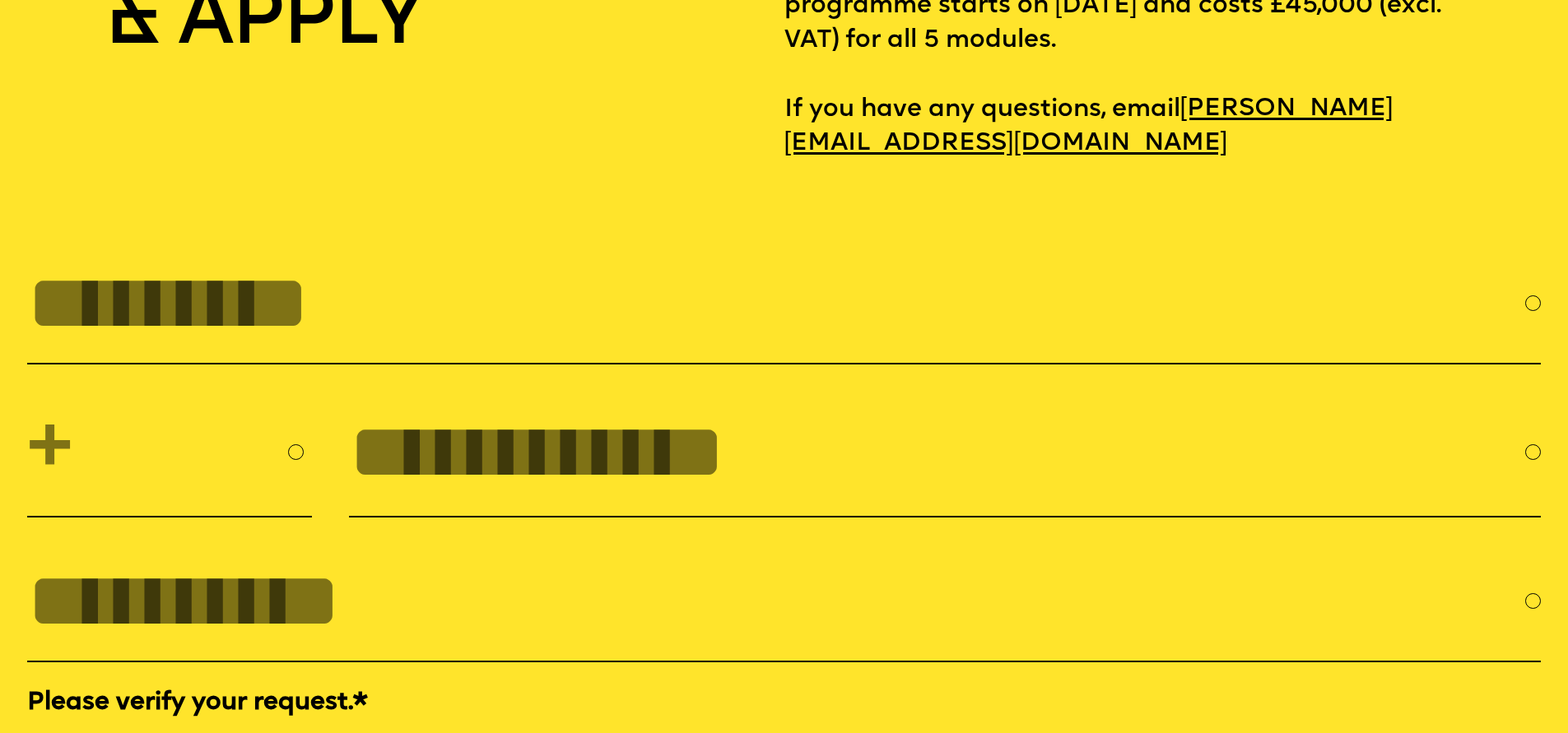
click at [437, 337] on input "FULL NAME" at bounding box center [776, 303] width 1498 height 88
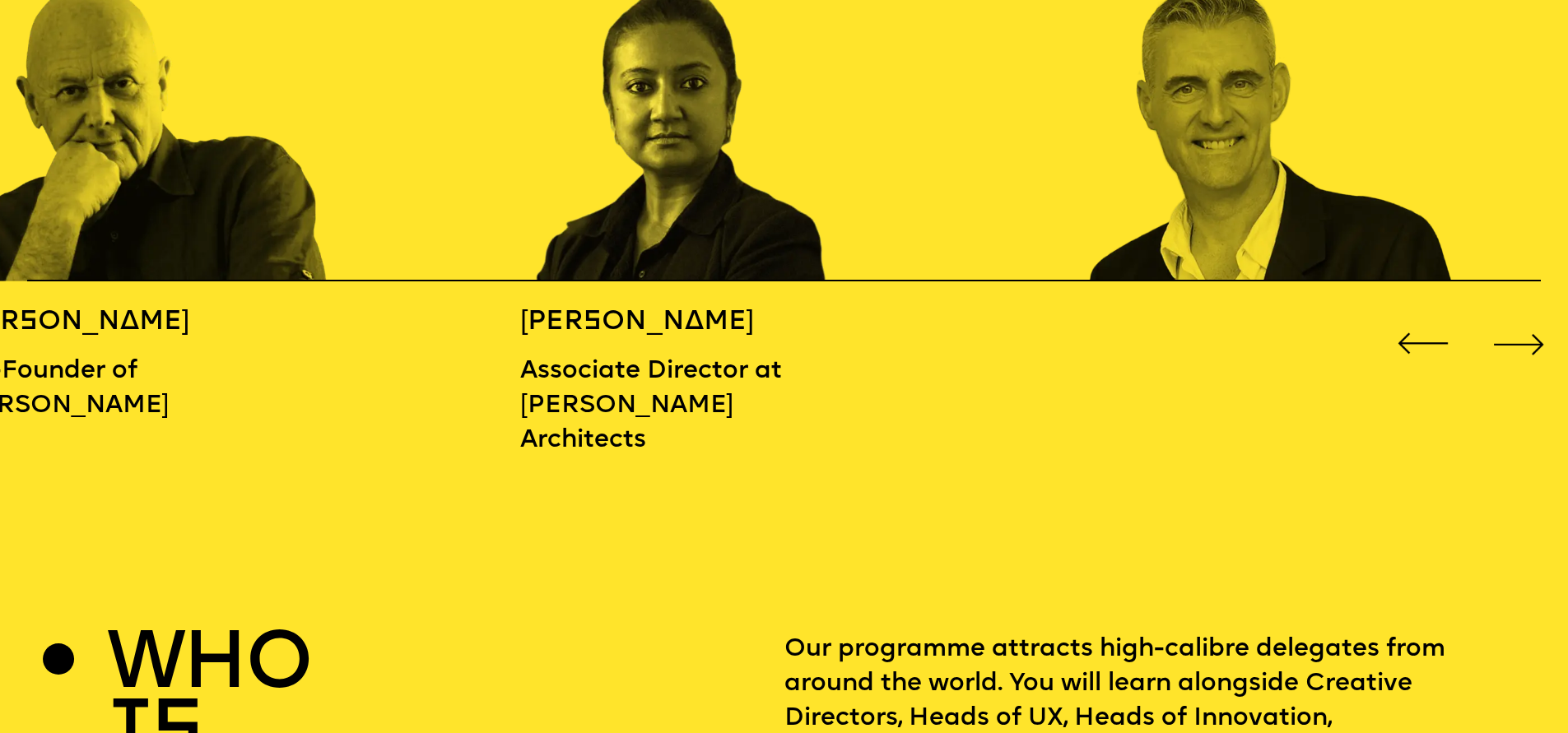
scroll to position [2444, 0]
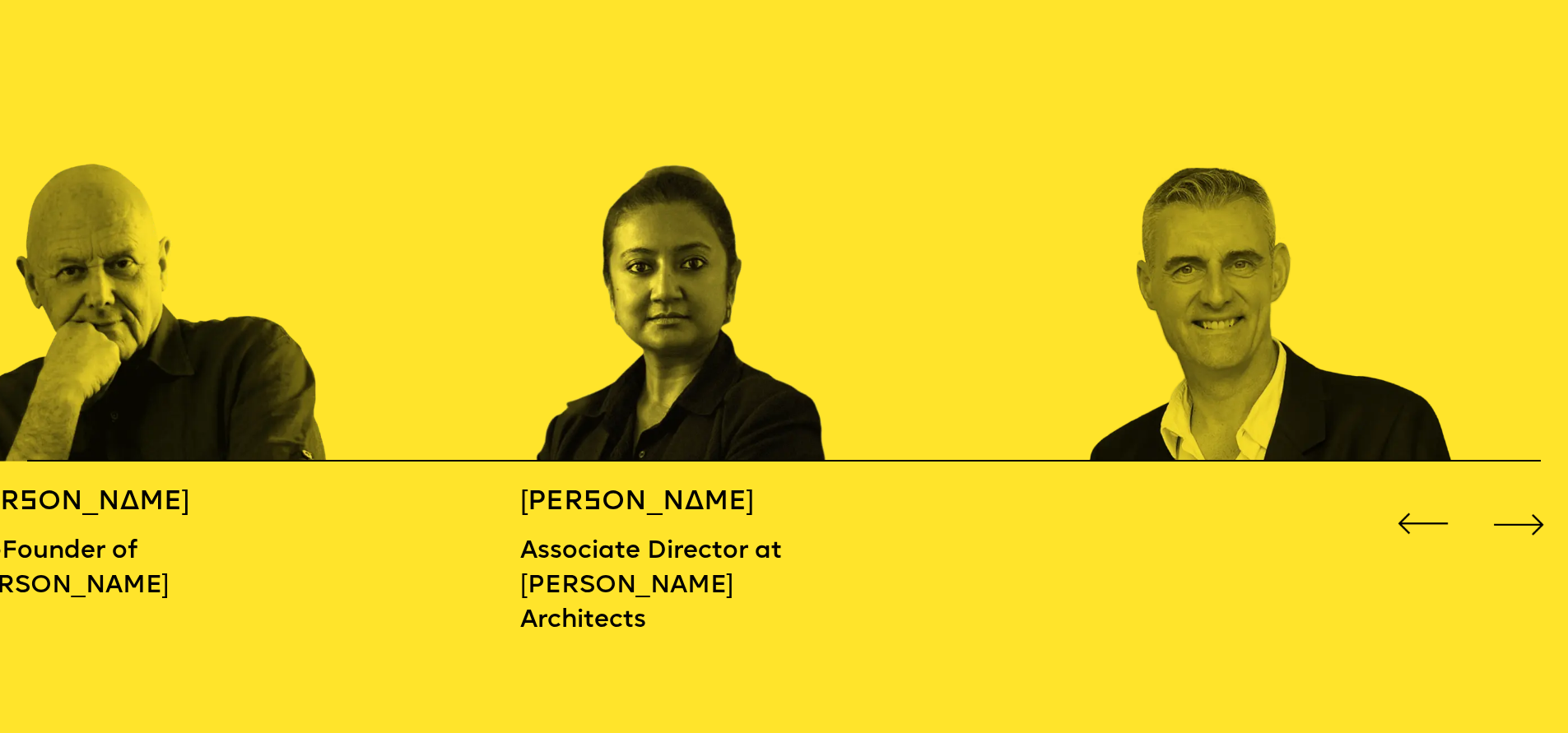
click at [1532, 521] on div "Next slide" at bounding box center [1518, 524] width 63 height 62
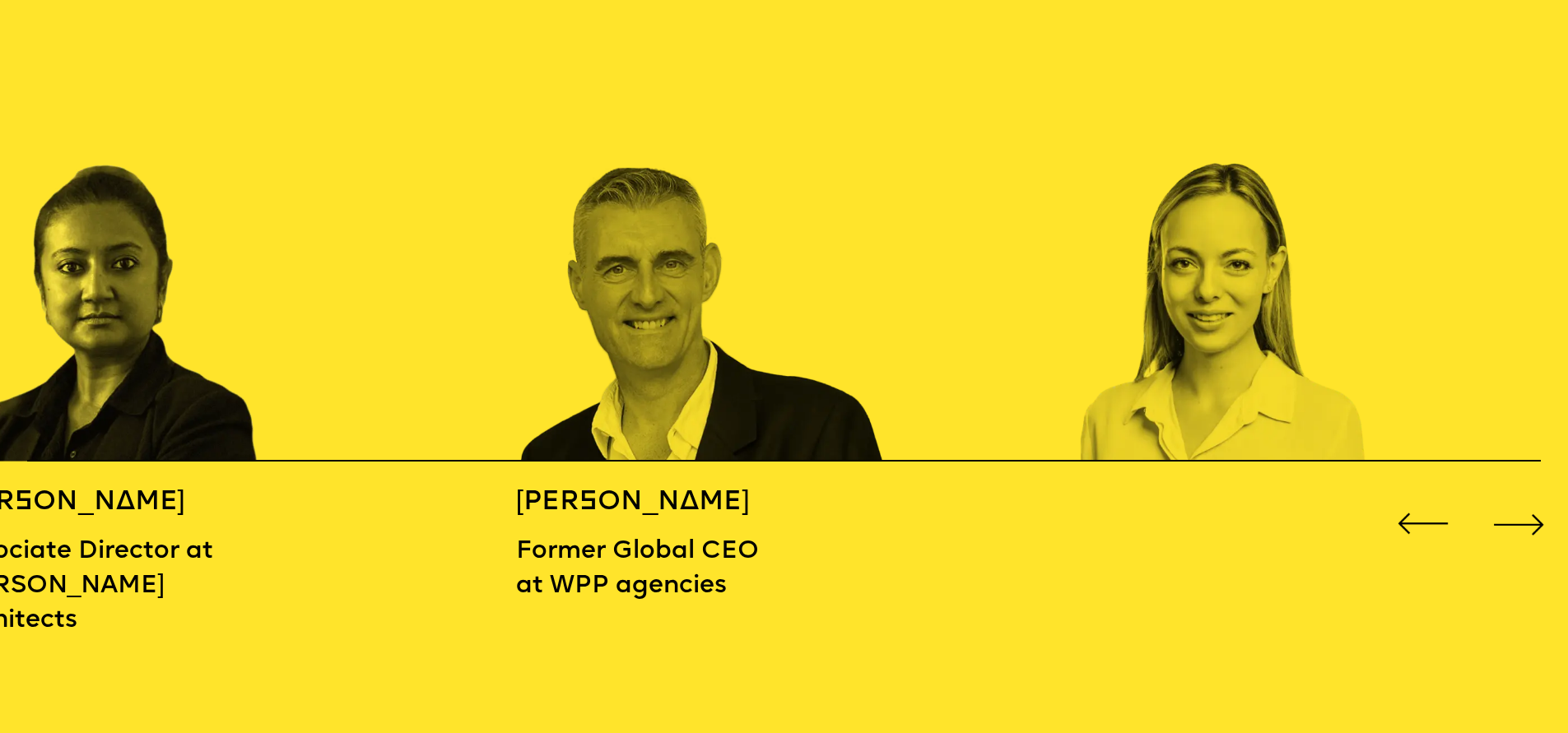
click at [1436, 513] on div "Previous slide" at bounding box center [1423, 524] width 63 height 62
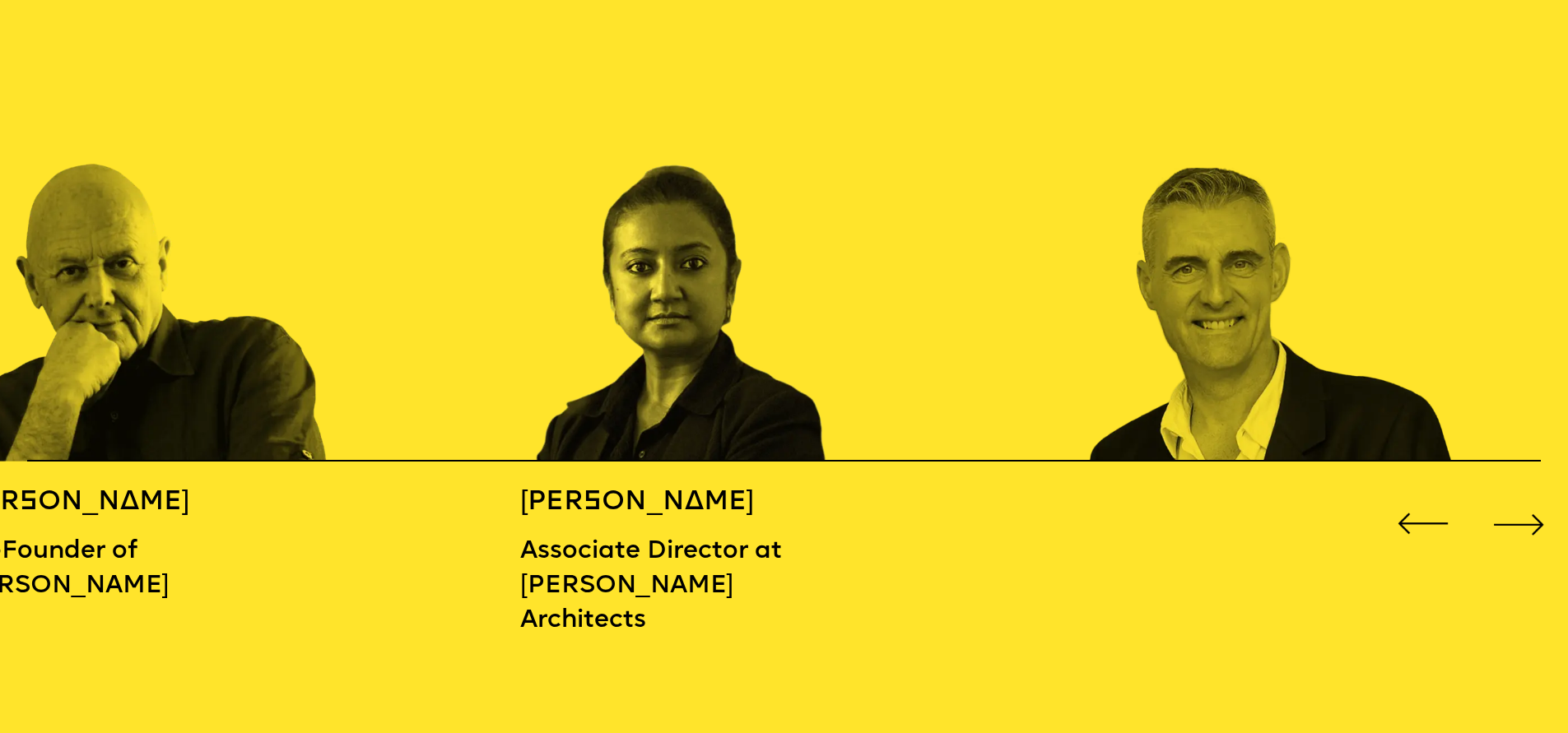
click at [1505, 512] on div "Next slide" at bounding box center [1518, 524] width 63 height 62
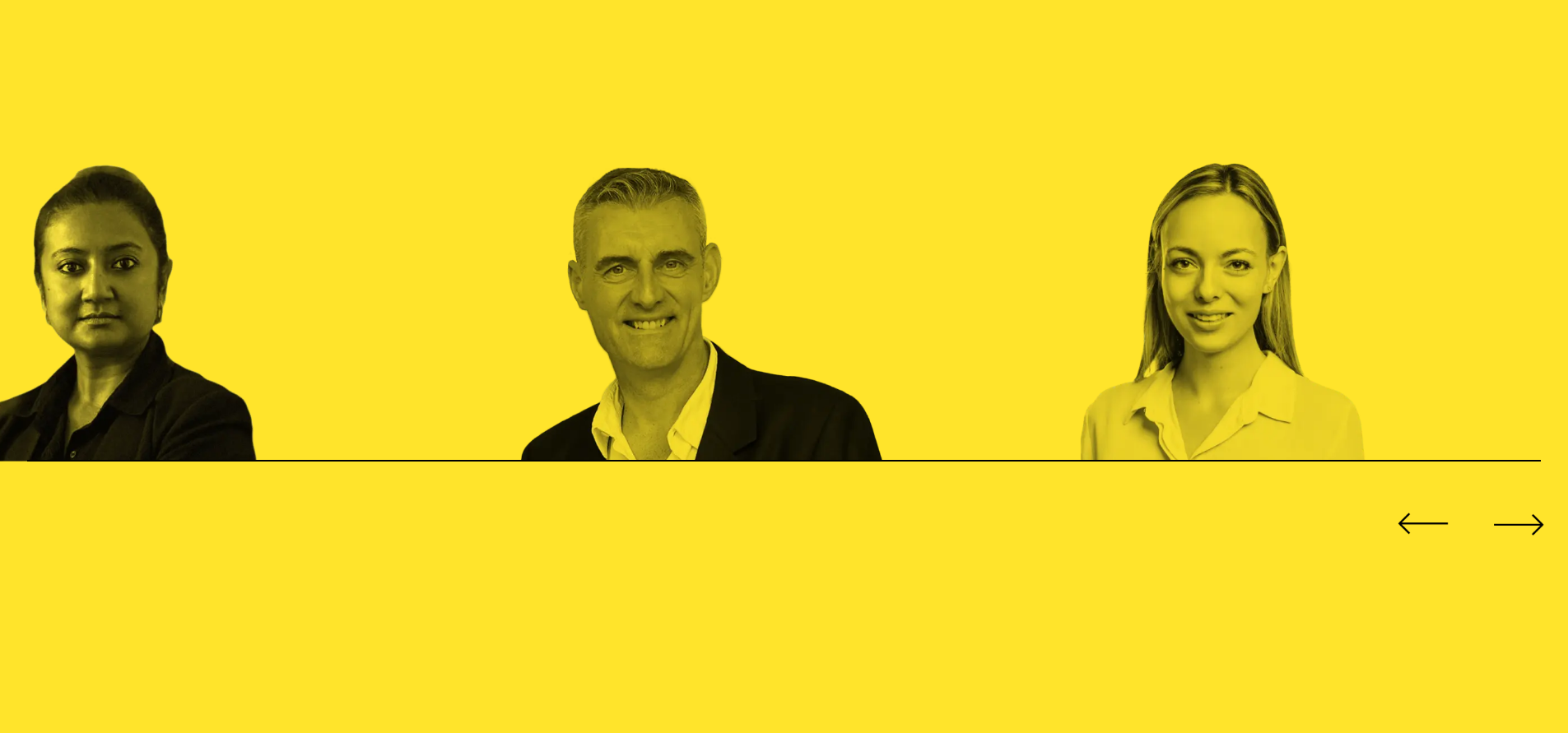
click at [1413, 509] on div "Previous slide" at bounding box center [1423, 524] width 63 height 62
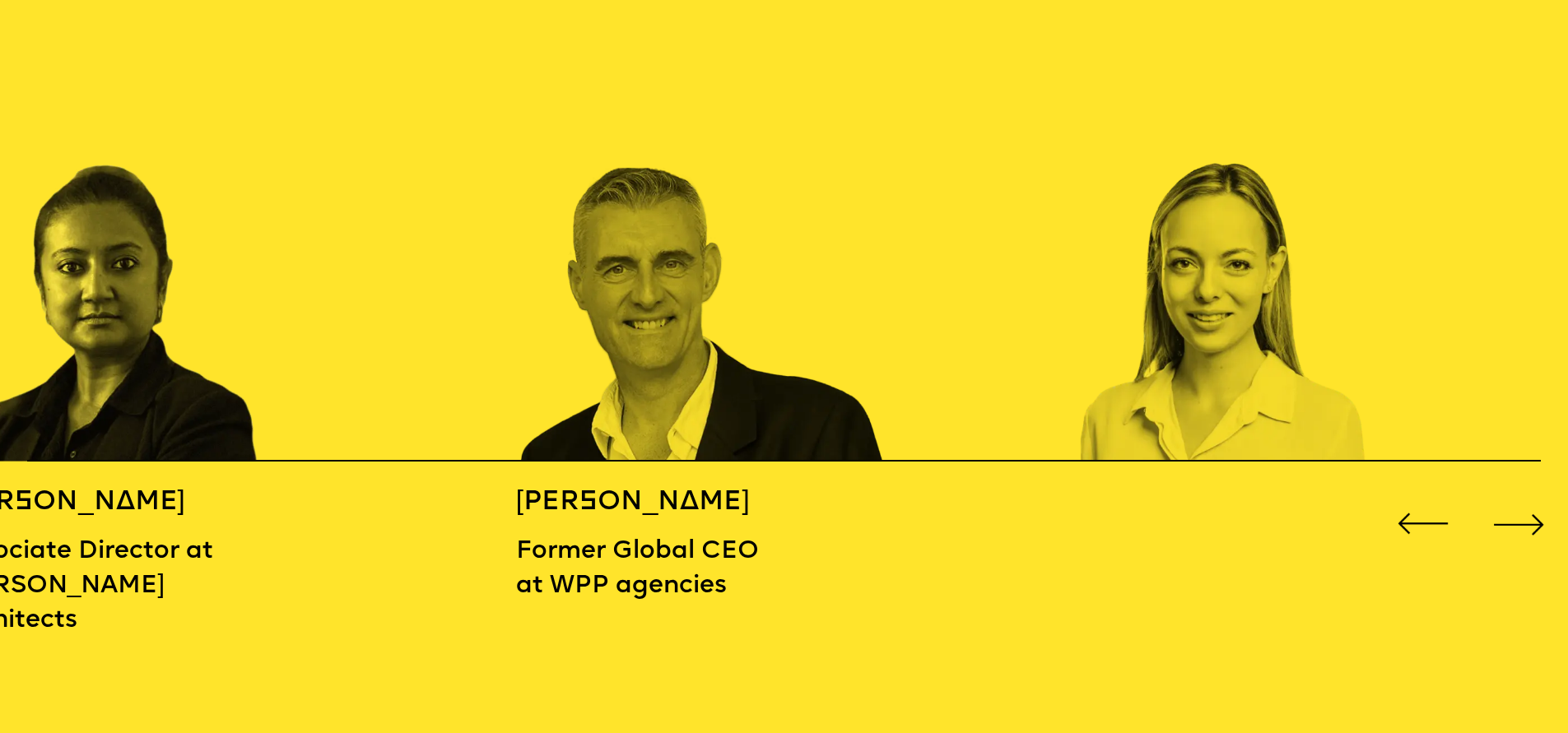
click at [1413, 509] on div "Previous slide" at bounding box center [1423, 524] width 63 height 62
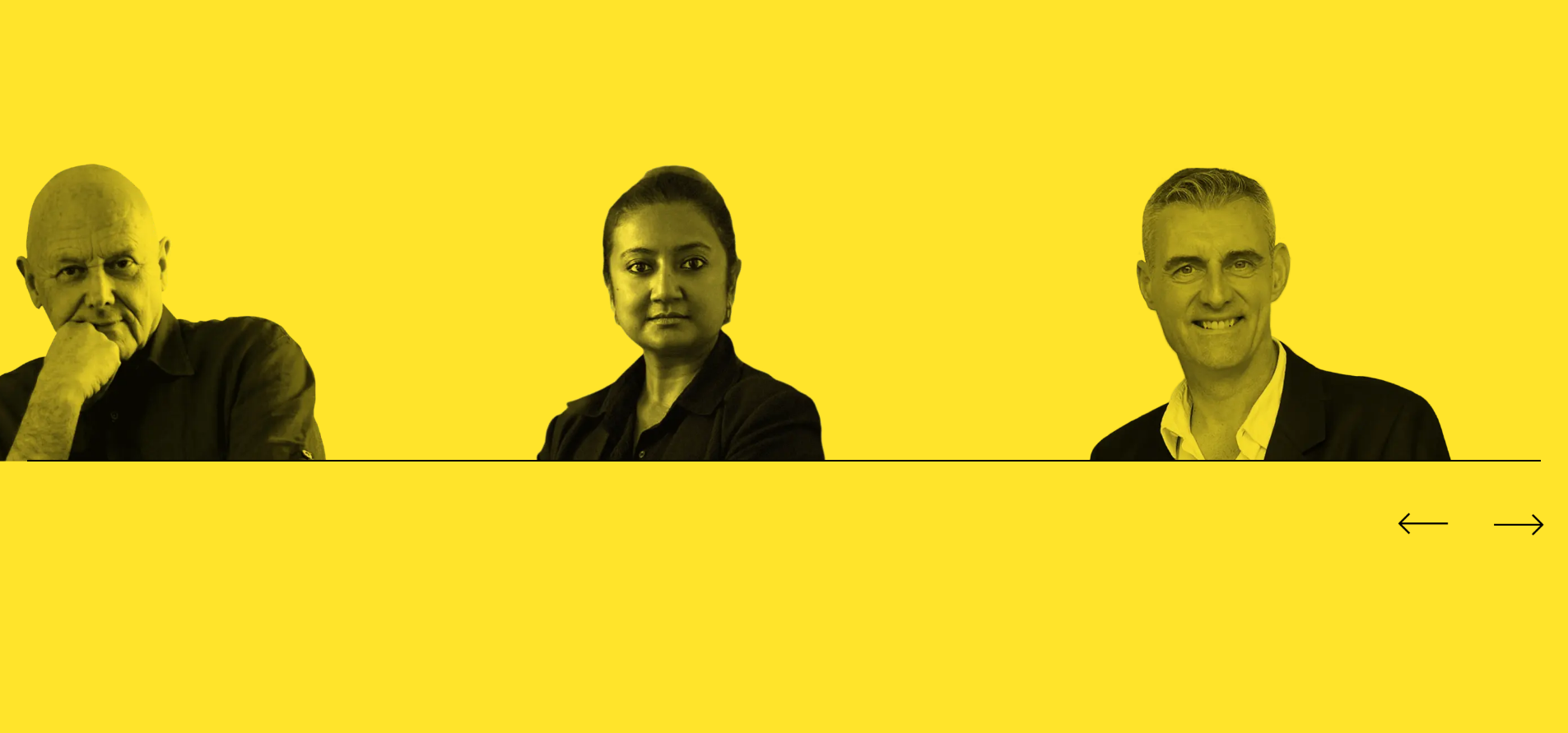
click at [1413, 509] on div "Previous slide" at bounding box center [1423, 524] width 63 height 62
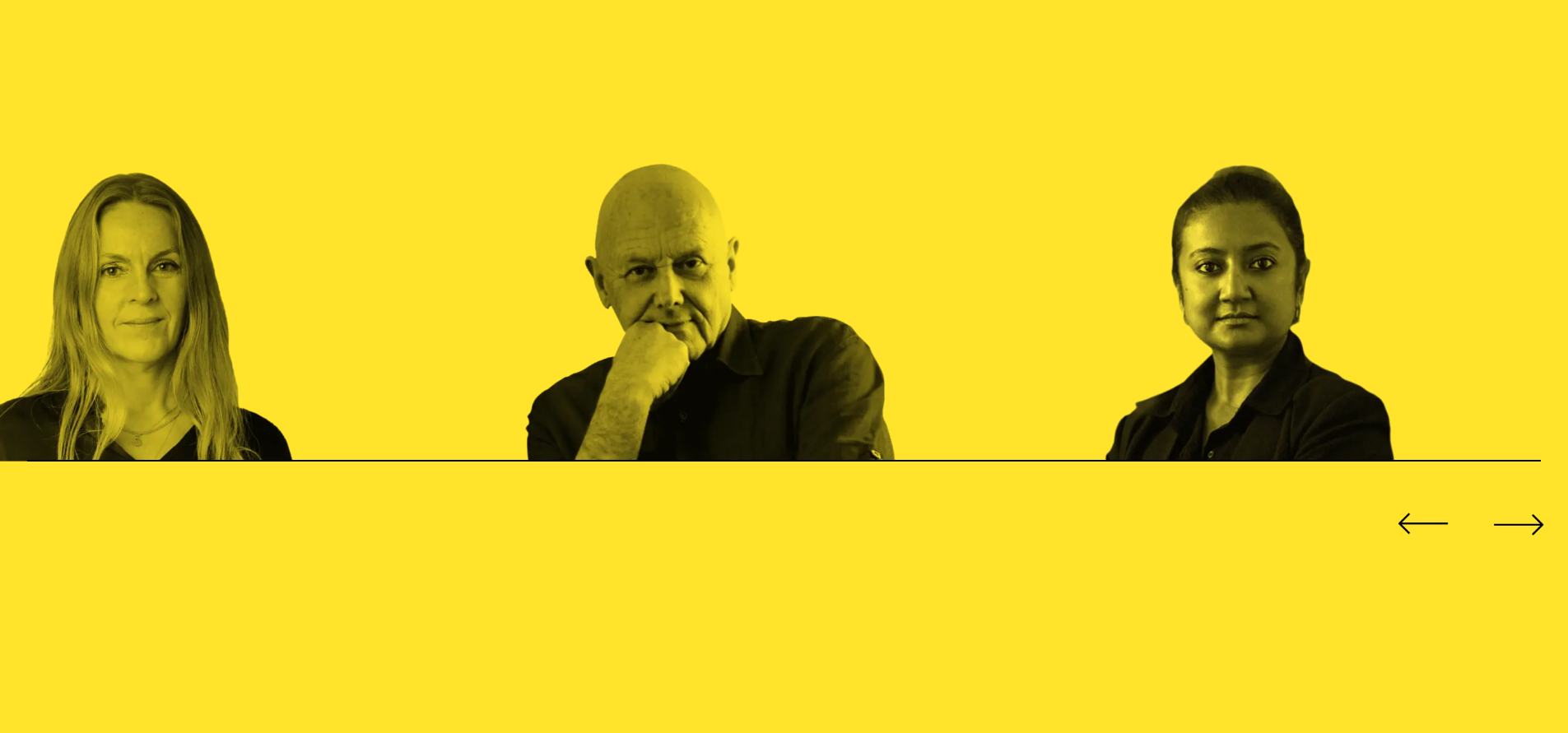
click at [1413, 509] on div "Previous slide" at bounding box center [1423, 524] width 63 height 62
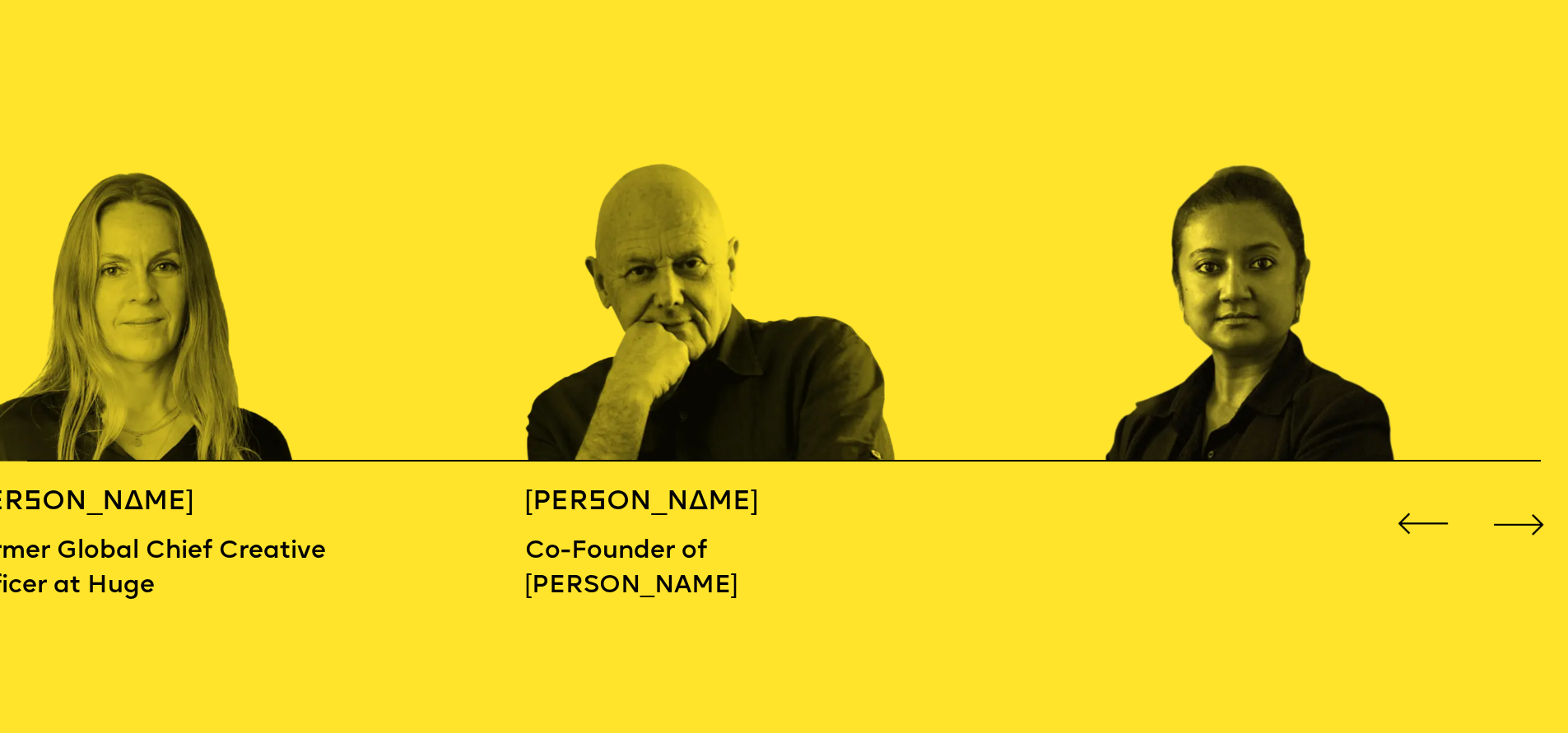
click at [1513, 508] on div "Next slide" at bounding box center [1518, 524] width 63 height 62
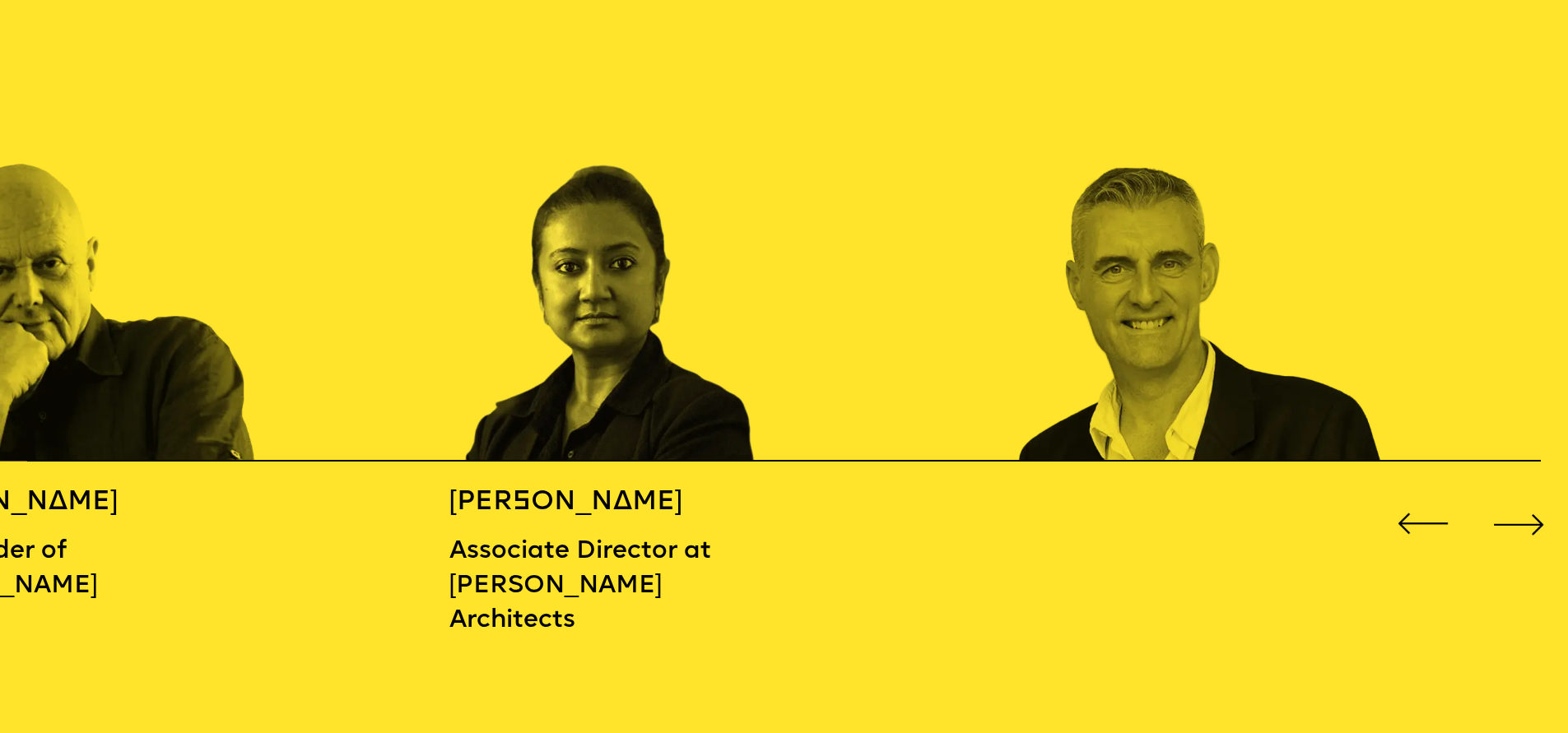
click at [1466, 506] on div at bounding box center [1470, 524] width 158 height 62
click at [1493, 507] on div "Next slide" at bounding box center [1518, 524] width 63 height 62
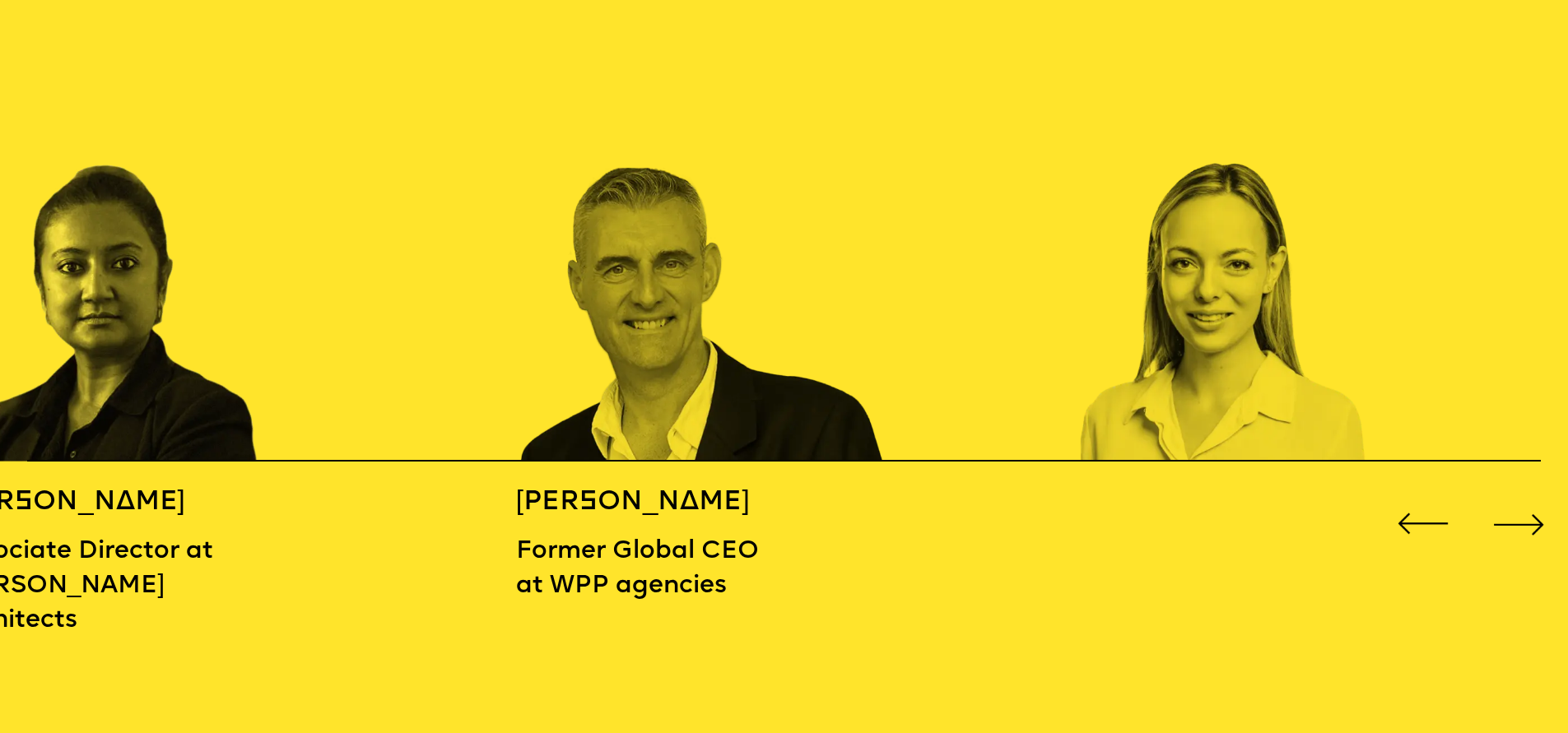
click at [1494, 508] on div "Next slide" at bounding box center [1518, 524] width 63 height 62
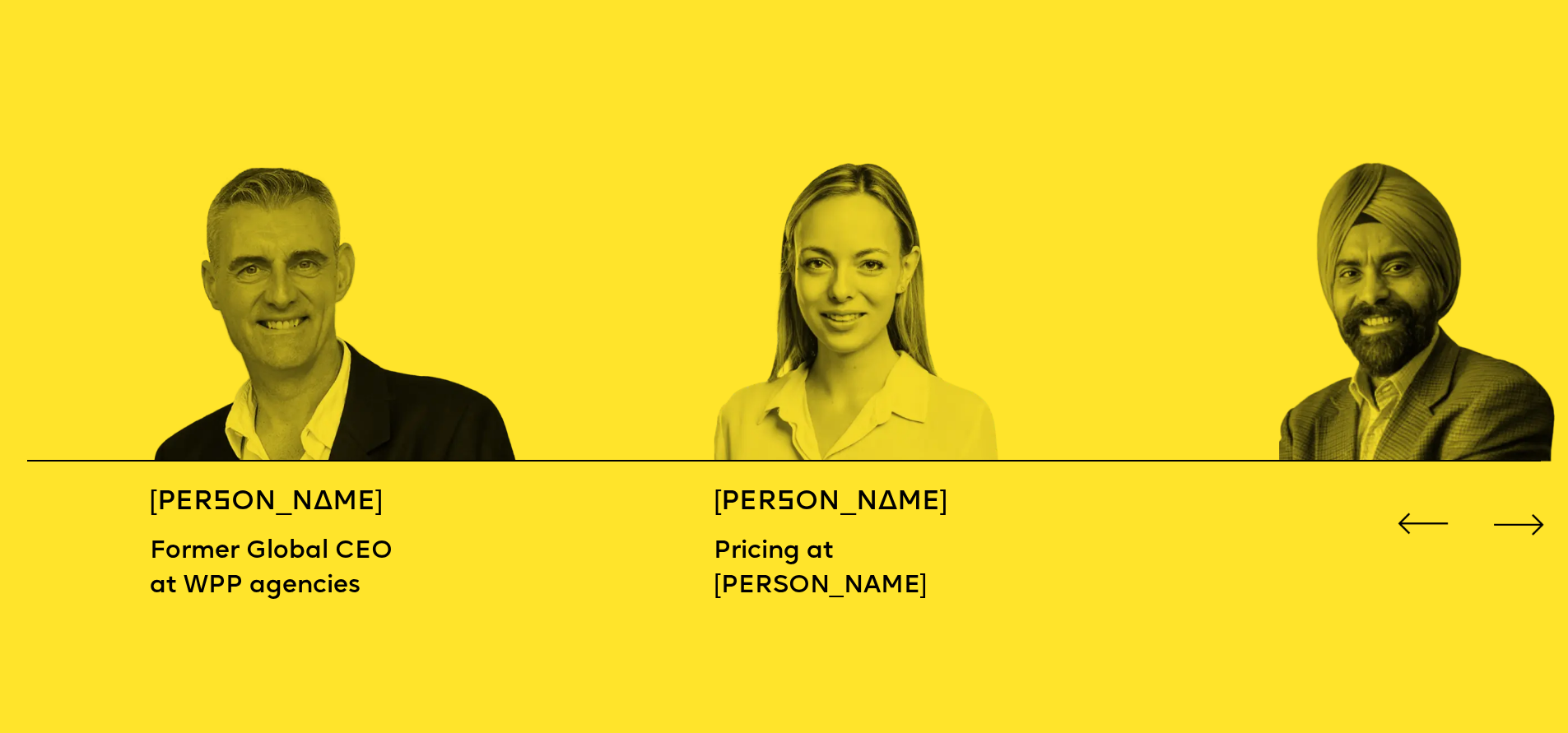
click at [209, 333] on img "3 / 16" at bounding box center [337, 242] width 376 height 438
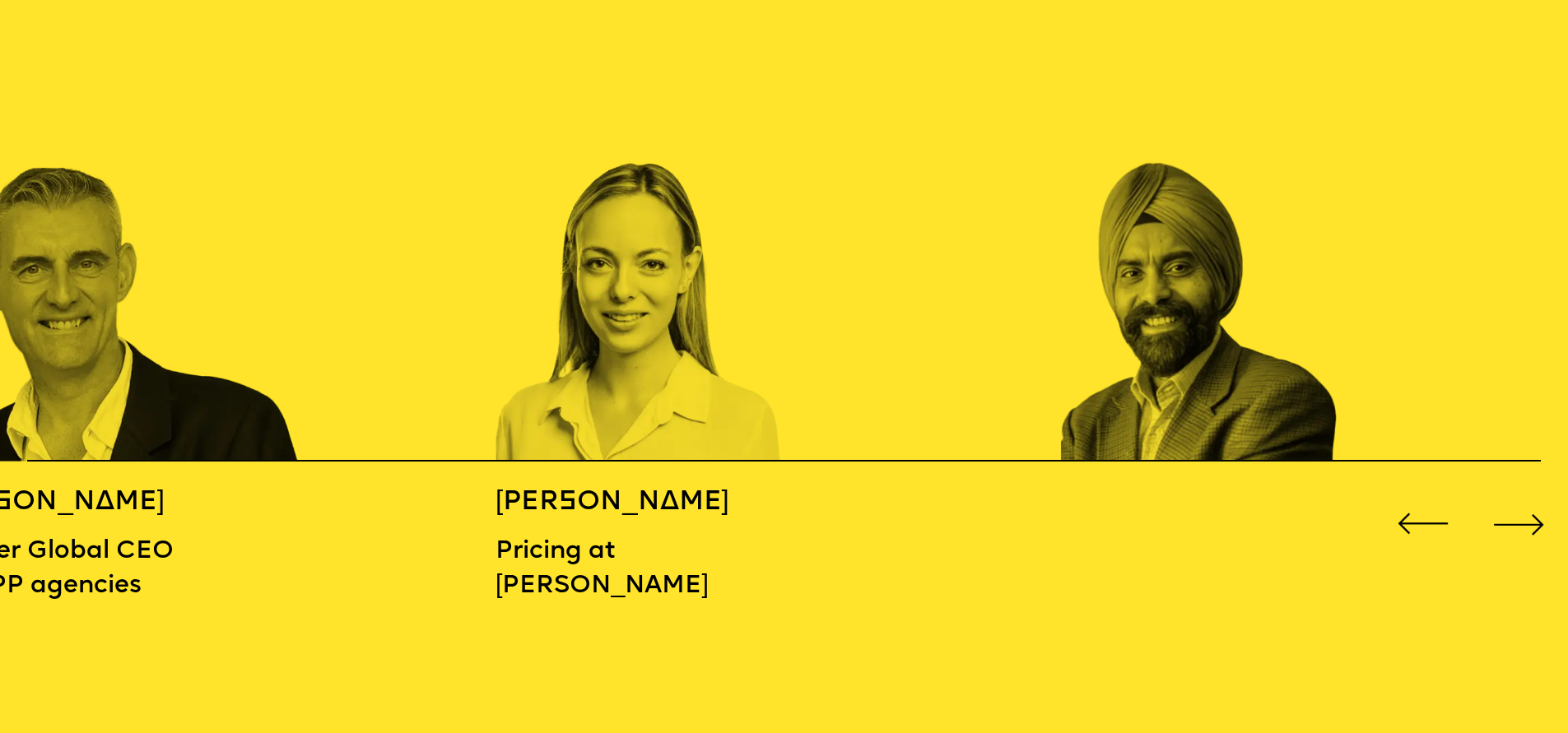
click at [496, 301] on img "4 / 16" at bounding box center [683, 242] width 376 height 438
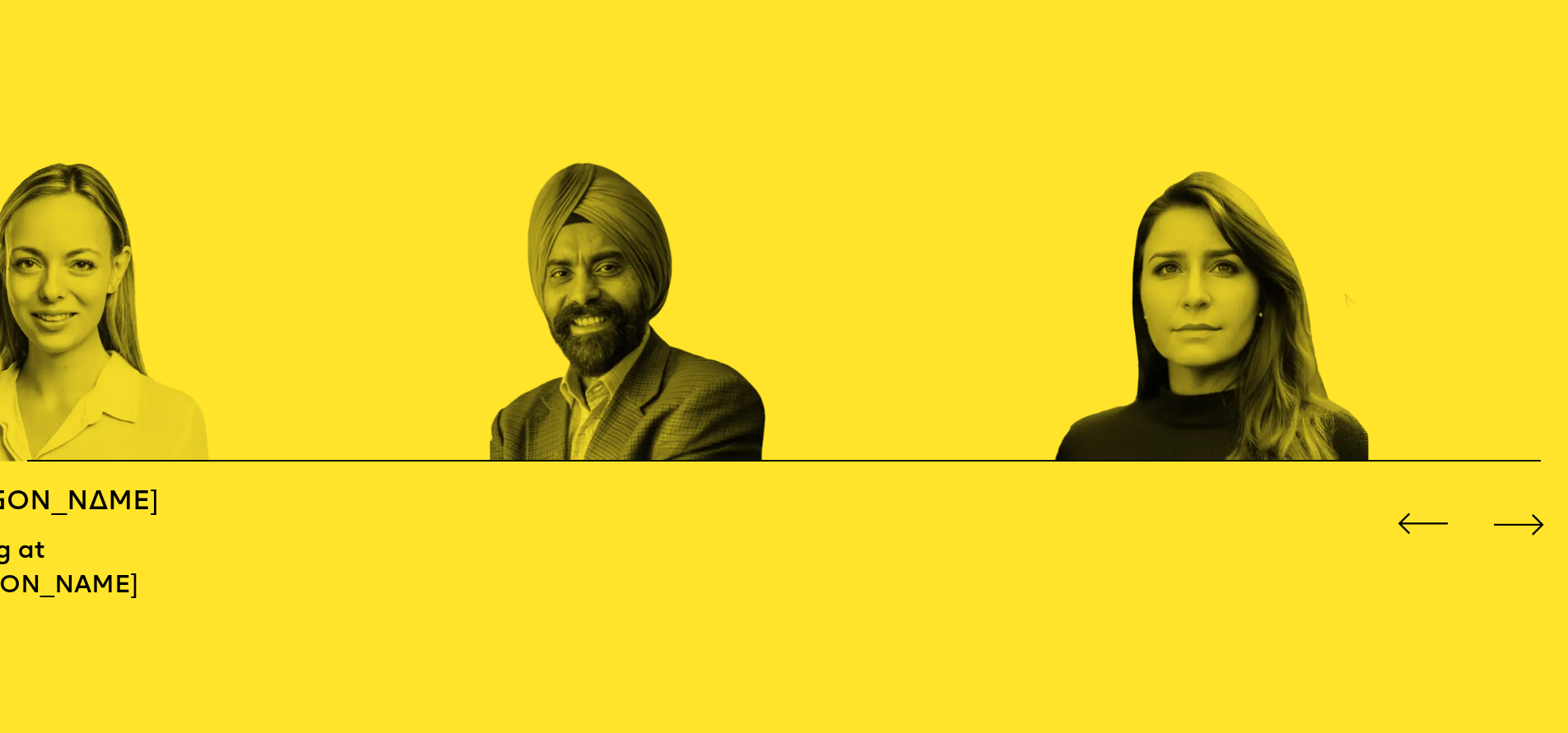
click at [622, 374] on img "5 / 16" at bounding box center [676, 242] width 376 height 438
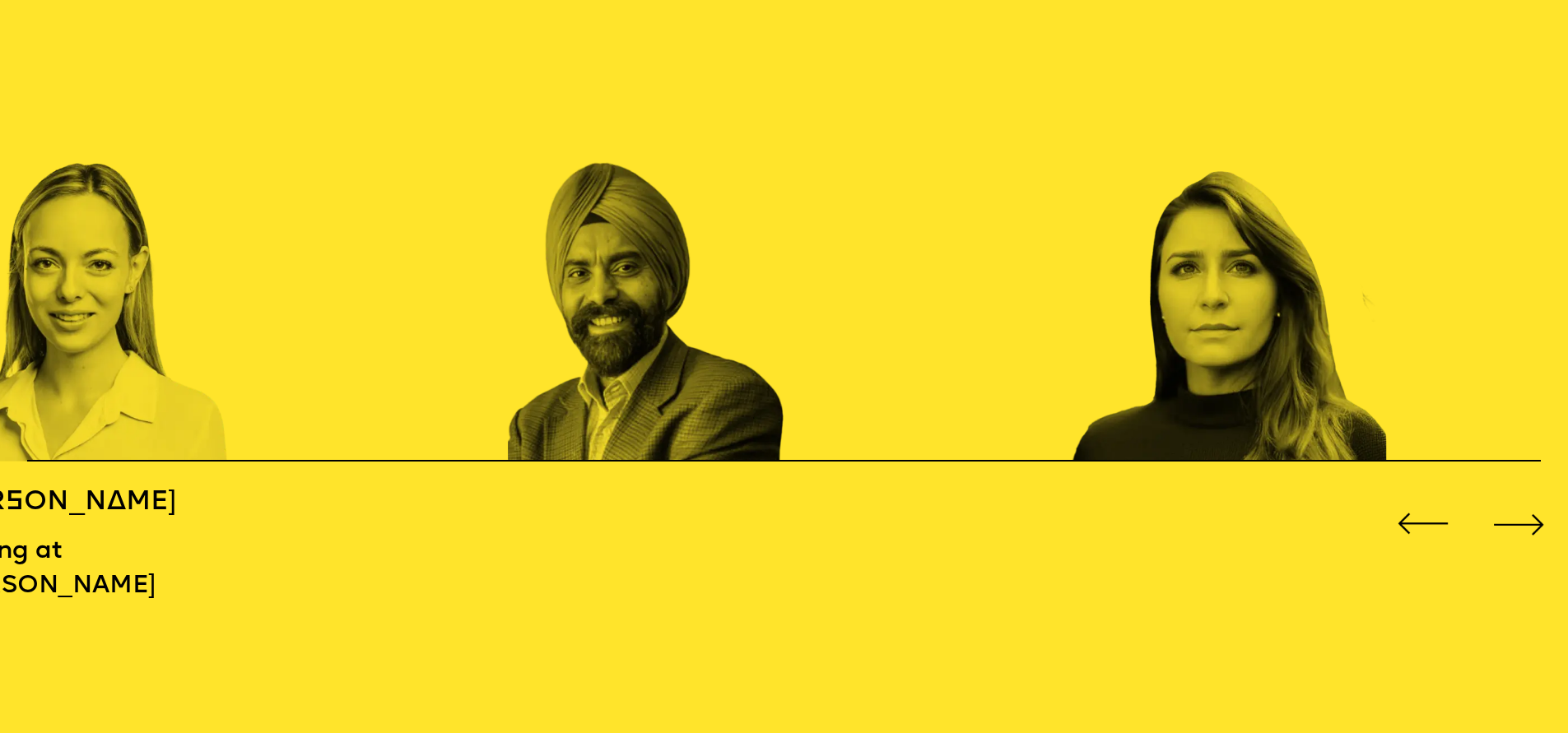
click at [633, 364] on img "5 / 16" at bounding box center [695, 242] width 376 height 438
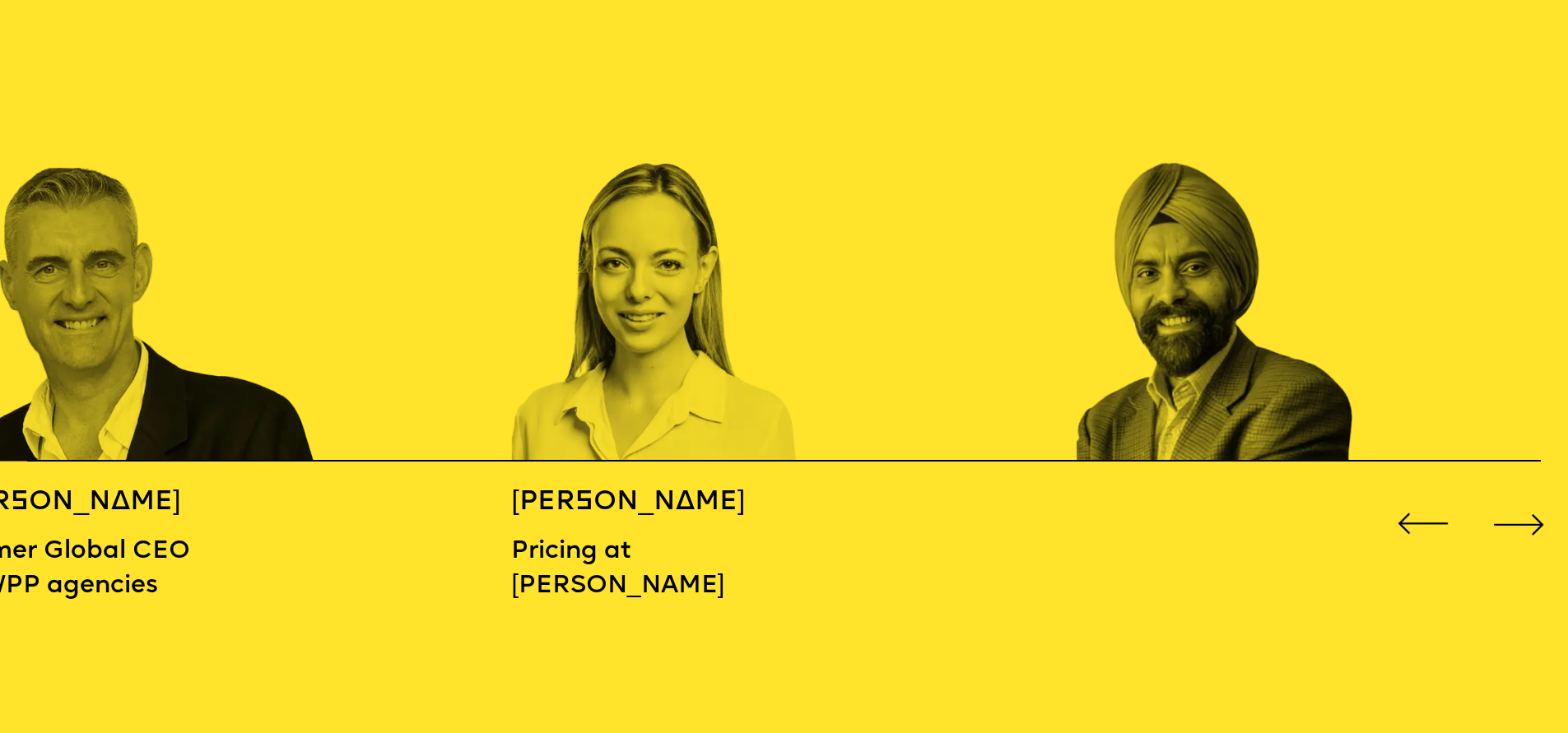
click at [659, 370] on img "4 / 16" at bounding box center [698, 242] width 376 height 438
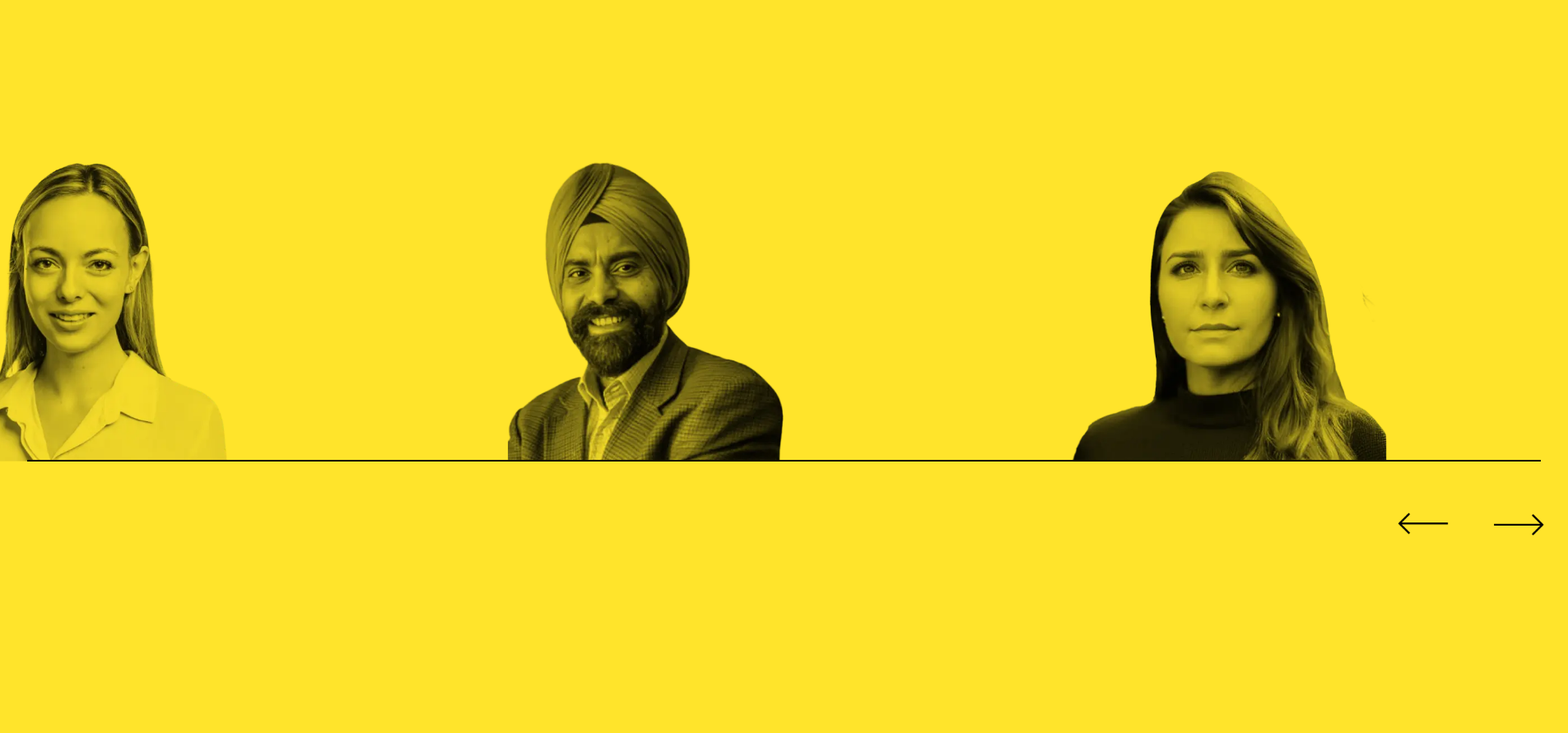
click at [548, 378] on img "5 / 16" at bounding box center [695, 242] width 376 height 438
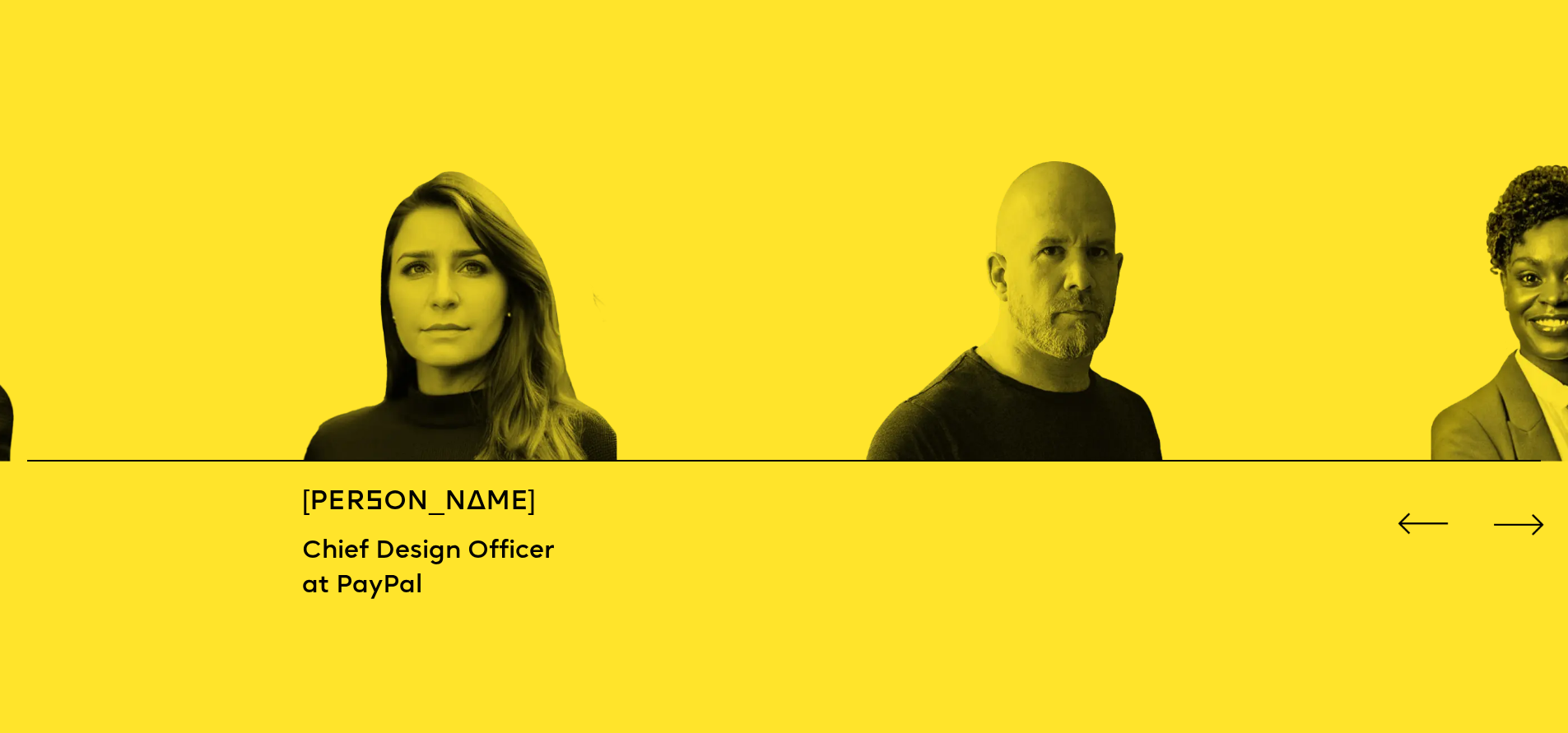
click at [515, 376] on img "6 / 16" at bounding box center [490, 242] width 376 height 438
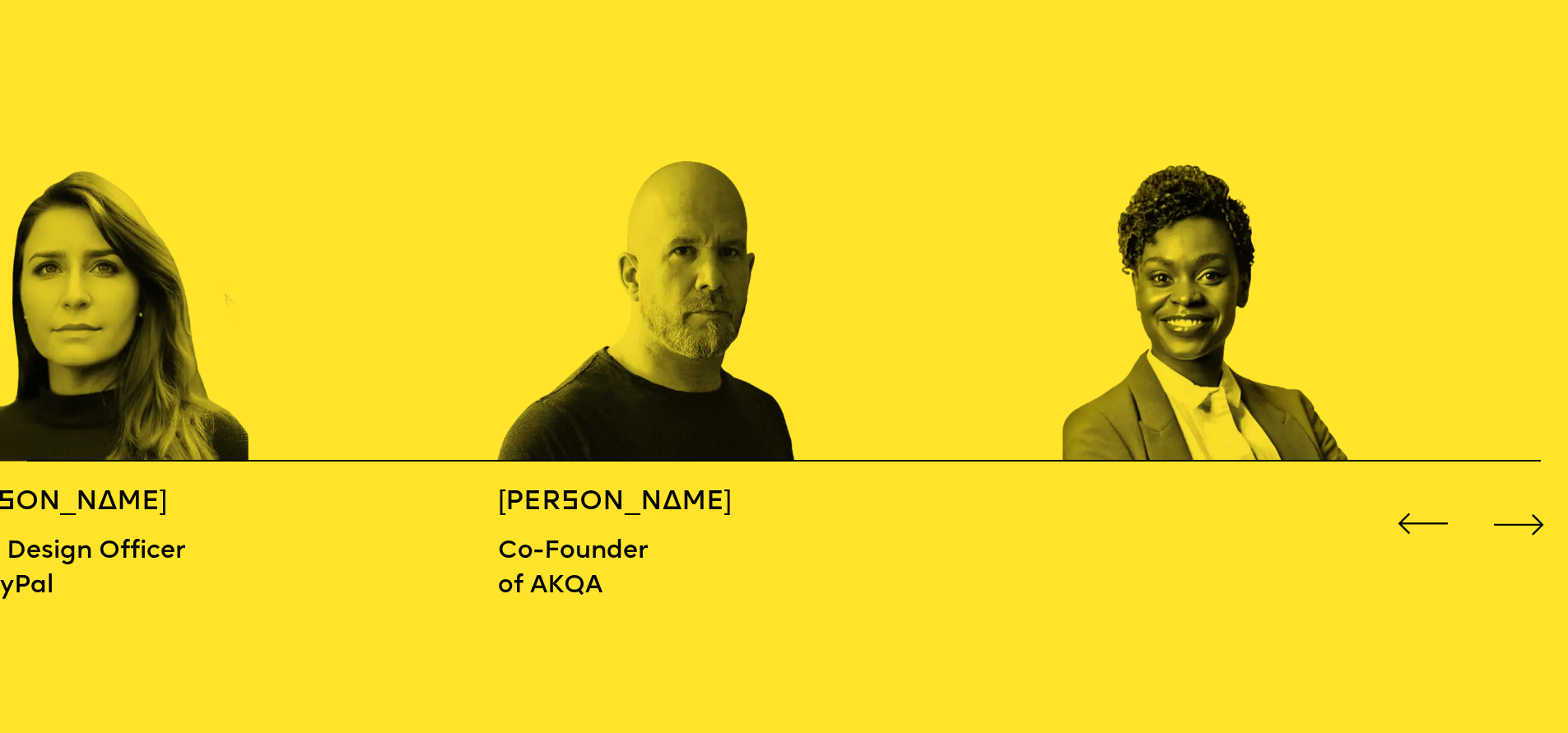
click at [486, 419] on div "MICHAEL WOLFF Co-Founder of Wolff Olins BIDISHA SINHA Associate Director at Zah…" at bounding box center [784, 336] width 1568 height 627
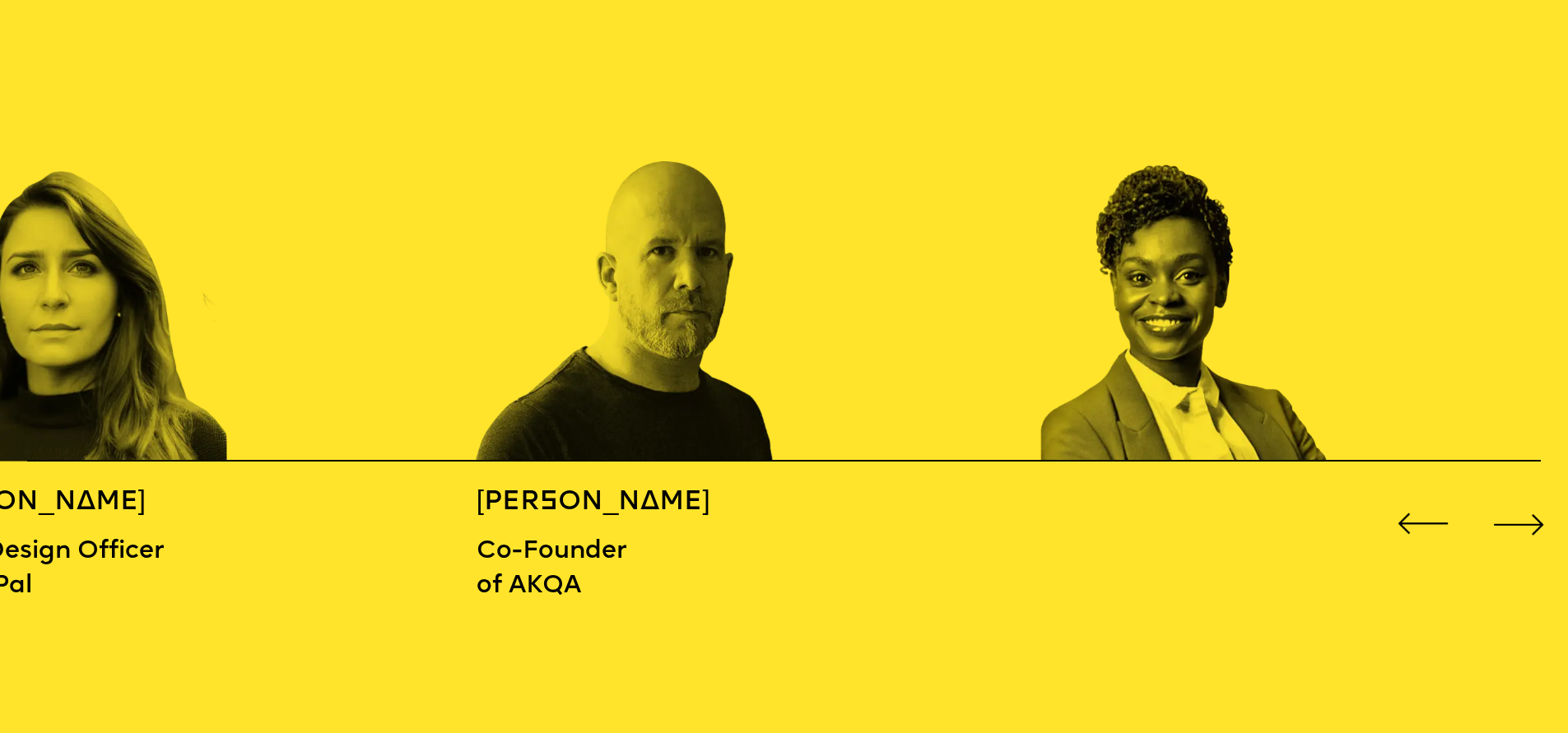
click at [476, 387] on img "7 / 16" at bounding box center [664, 242] width 376 height 438
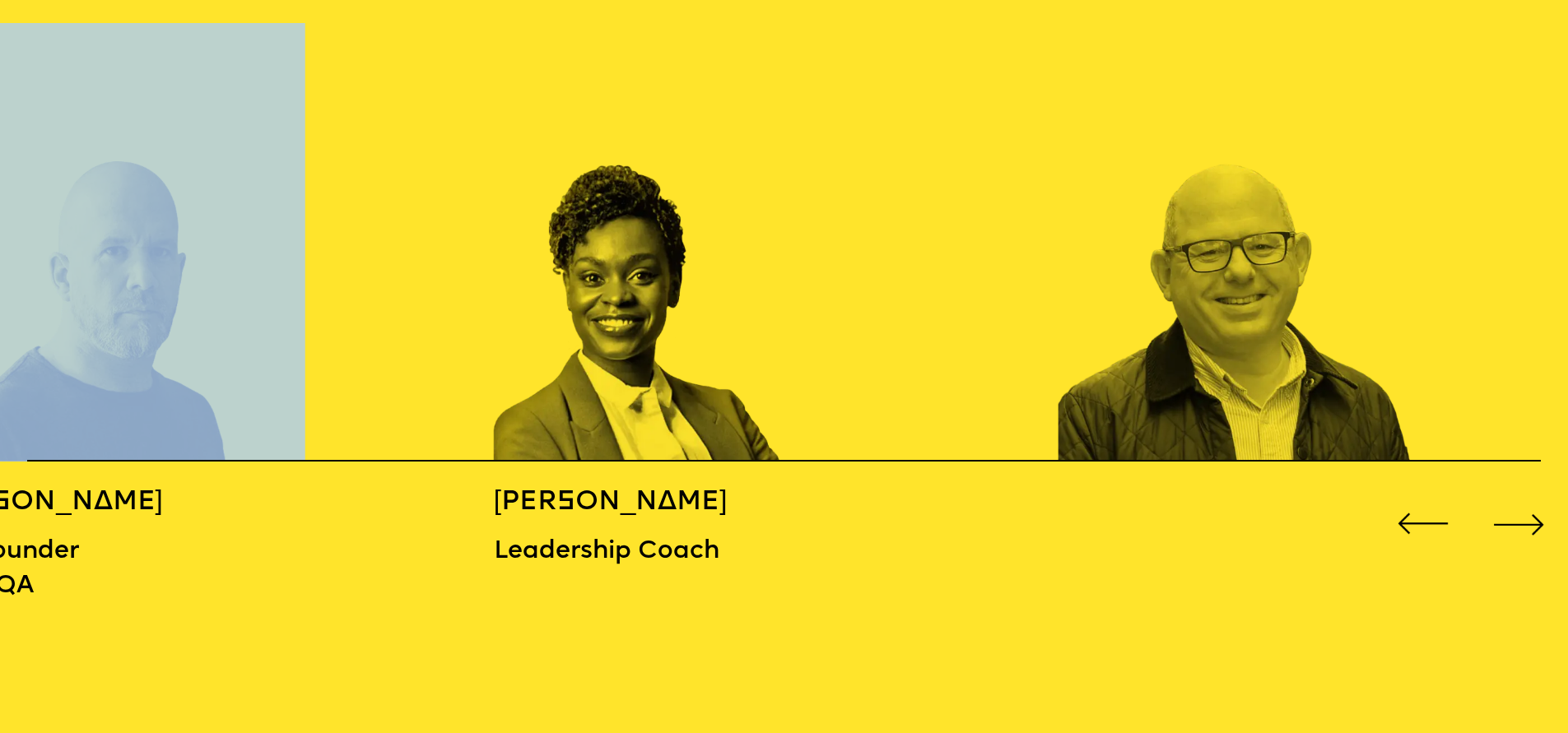
drag, startPoint x: 304, startPoint y: 383, endPoint x: 65, endPoint y: 374, distance: 239.2
click at [100, 375] on div "MICHAEL WOLFF Co-Founder of Wolff Olins BIDISHA SINHA Associate Director at Zah…" at bounding box center [784, 336] width 1568 height 627
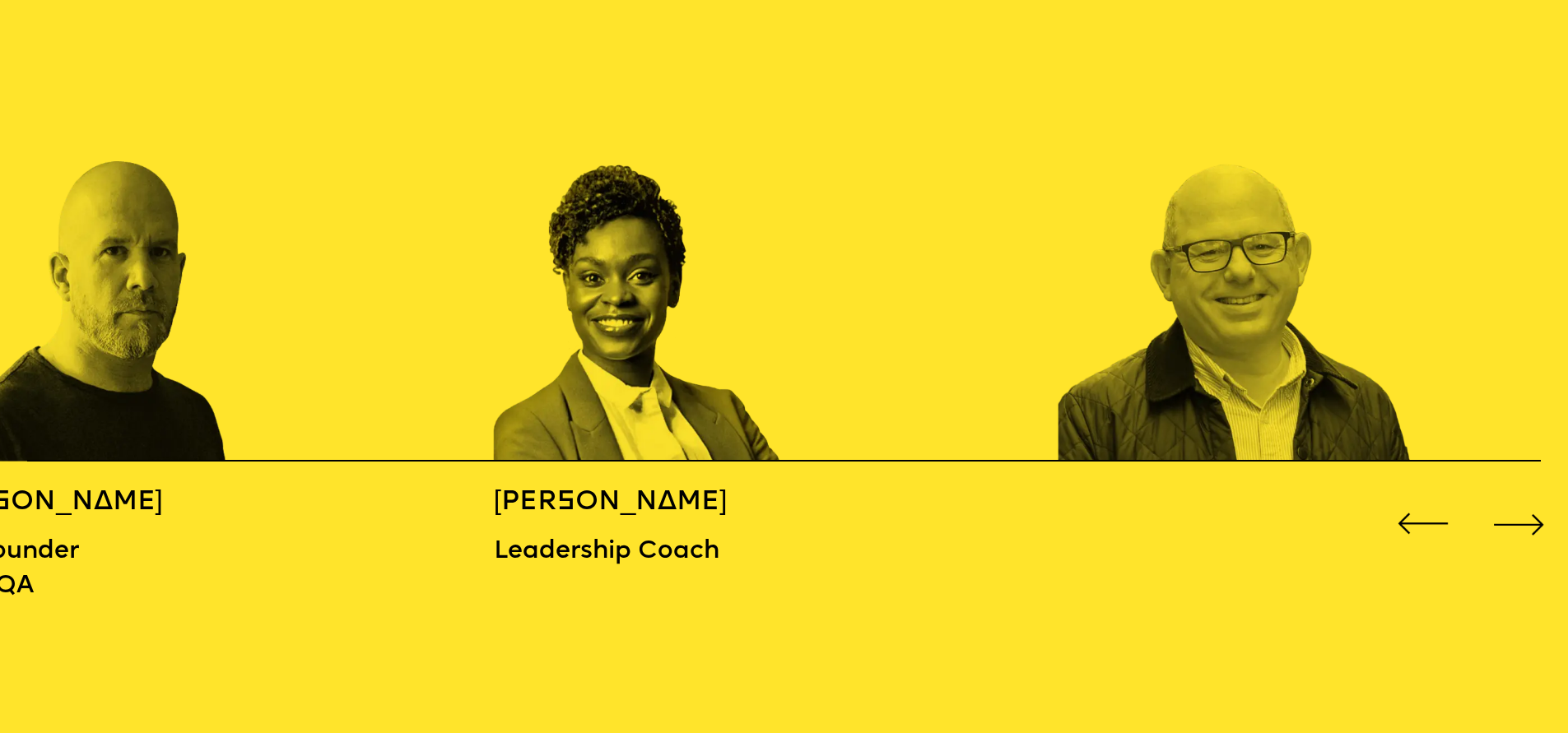
drag, startPoint x: 548, startPoint y: 356, endPoint x: 338, endPoint y: 363, distance: 210.1
click at [422, 357] on div "MICHAEL WOLFF Co-Founder of Wolff Olins BIDISHA SINHA Associate Director at Zah…" at bounding box center [784, 336] width 1568 height 627
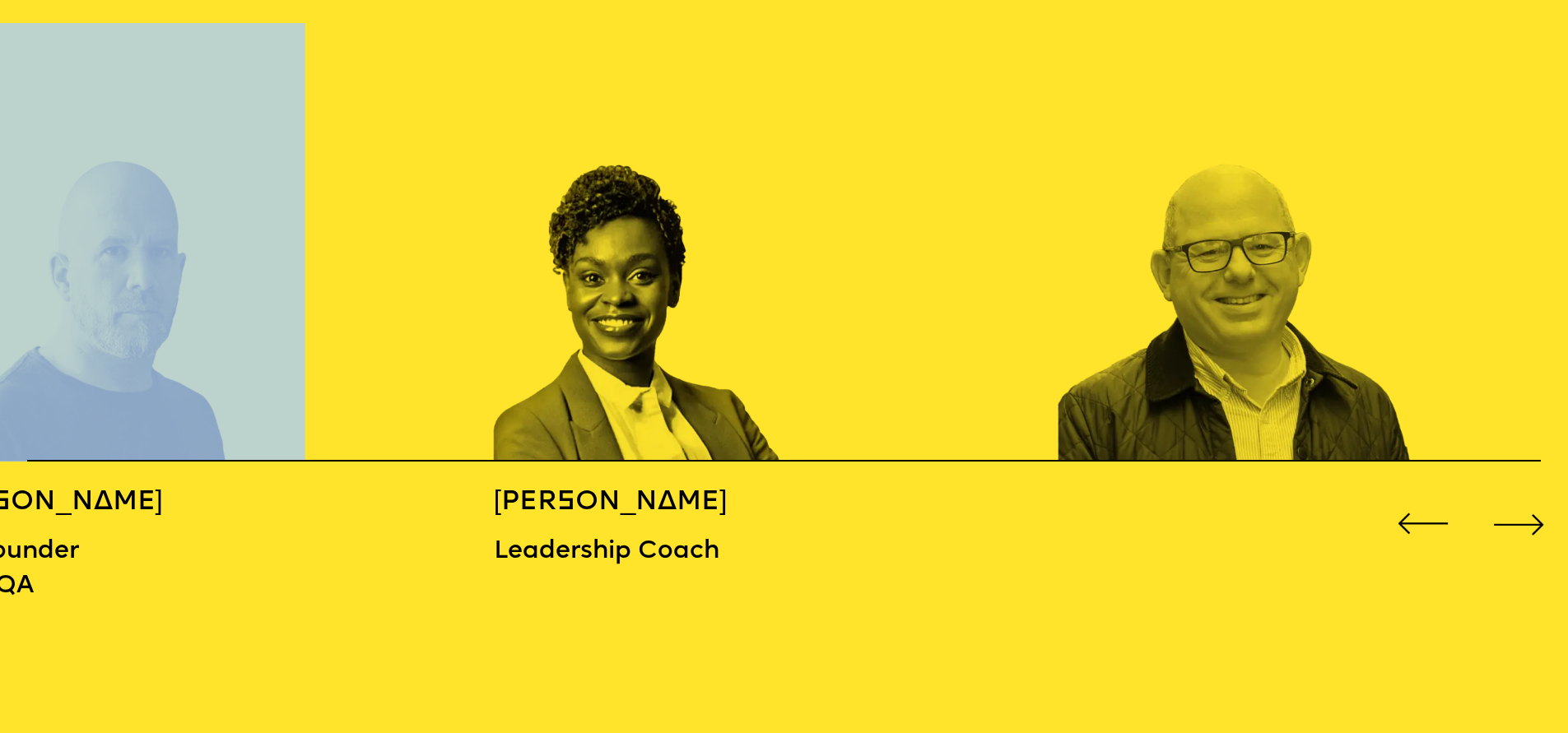
drag, startPoint x: 444, startPoint y: 367, endPoint x: 234, endPoint y: 358, distance: 210.2
click at [253, 356] on div "MICHAEL WOLFF Co-Founder of Wolff Olins BIDISHA SINHA Associate Director at Zah…" at bounding box center [784, 336] width 1568 height 627
click at [1062, 329] on div "MICHAEL WOLFF Co-Founder of Wolff Olins BIDISHA SINHA Associate Director at Zah…" at bounding box center [784, 336] width 1568 height 627
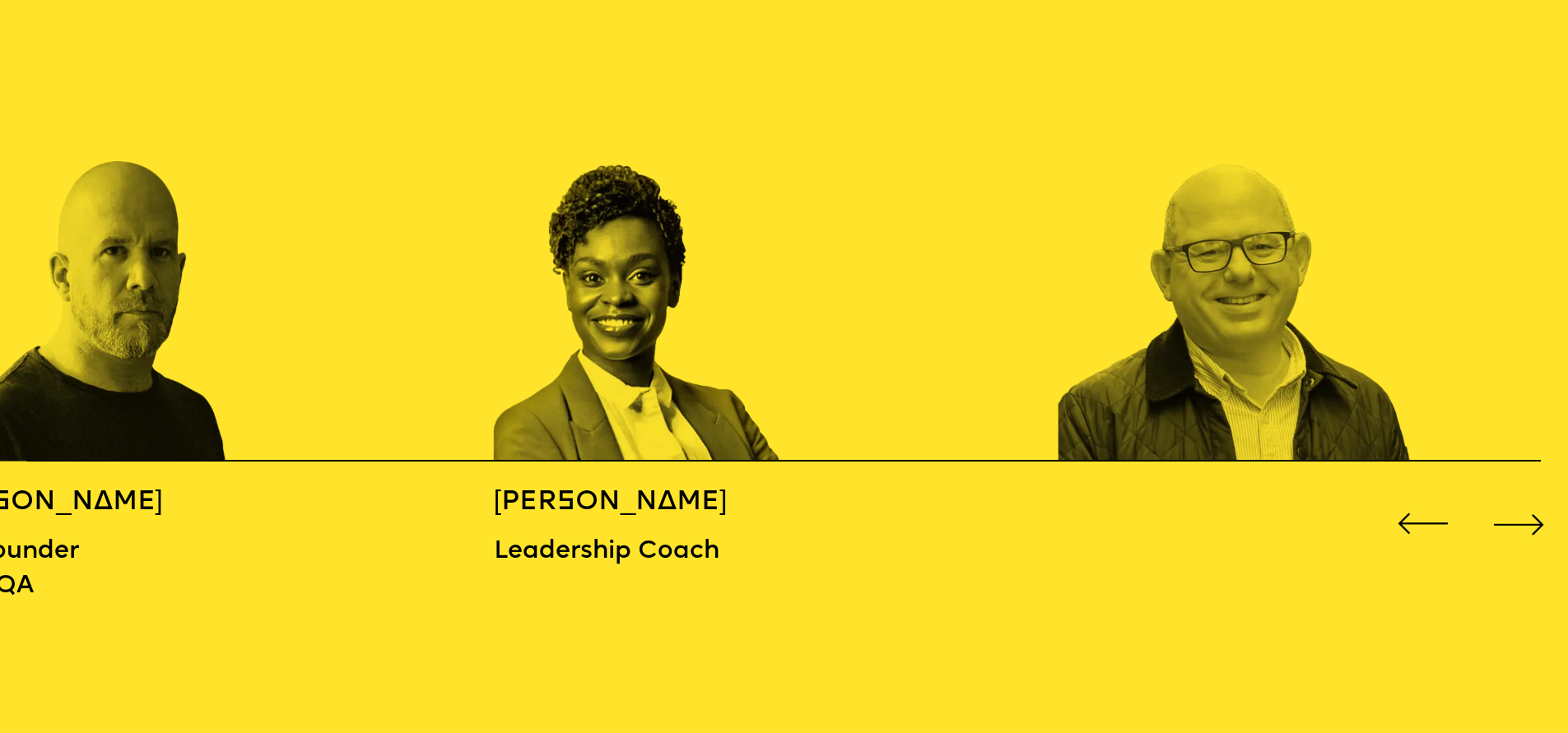
click at [1434, 326] on img "9 / 16" at bounding box center [1246, 242] width 376 height 438
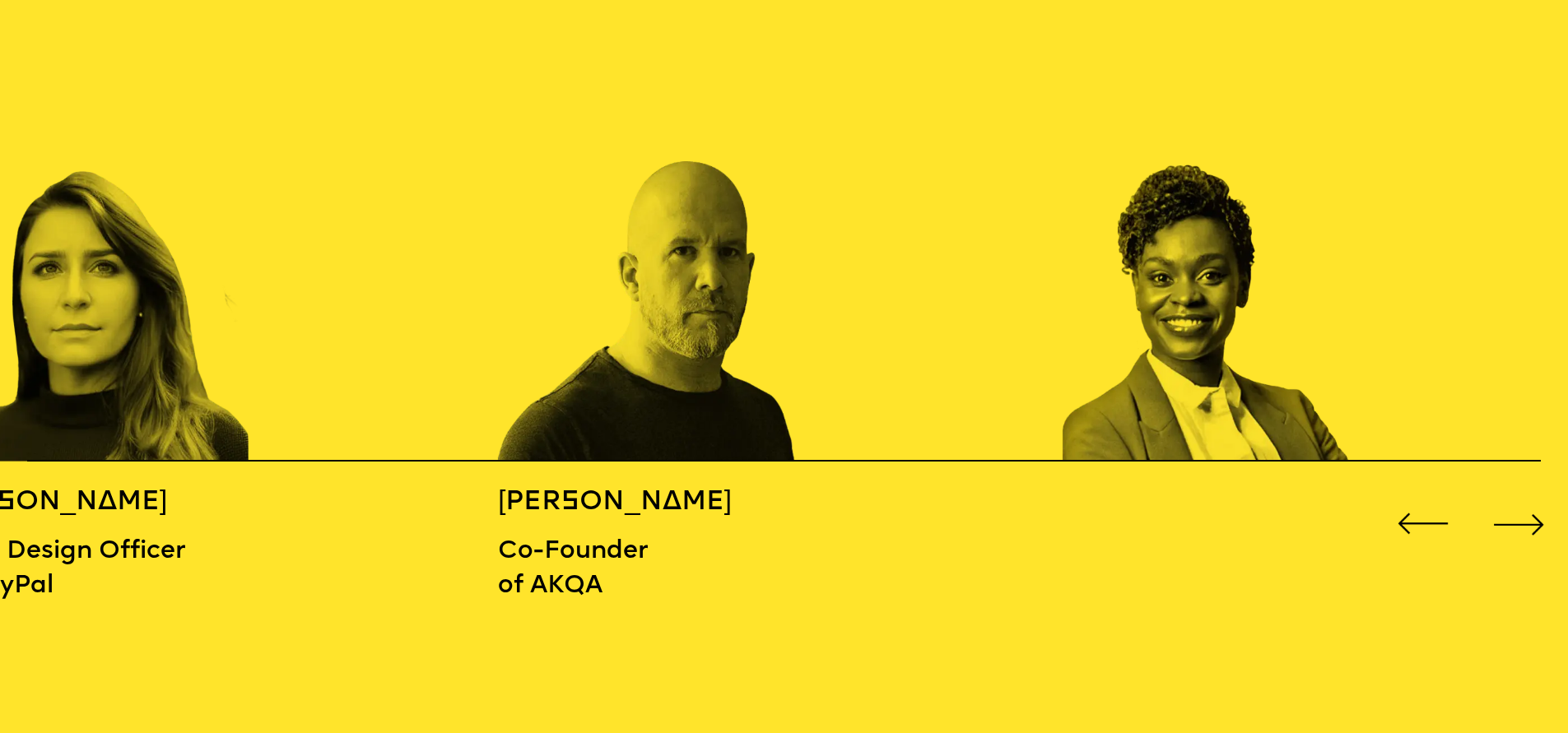
click at [1503, 505] on div "Next slide" at bounding box center [1518, 524] width 63 height 62
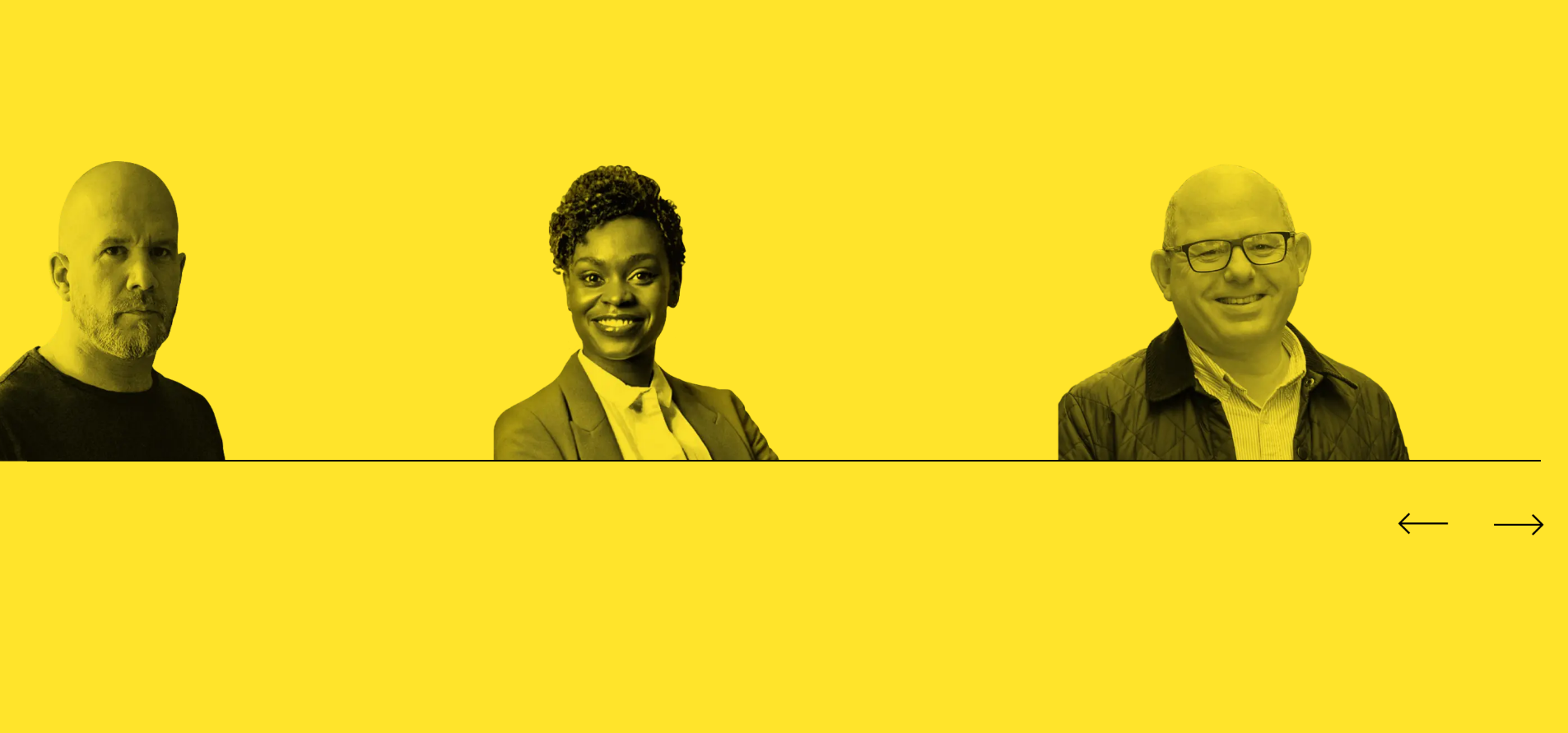
click at [1502, 505] on div "Next slide" at bounding box center [1518, 524] width 63 height 62
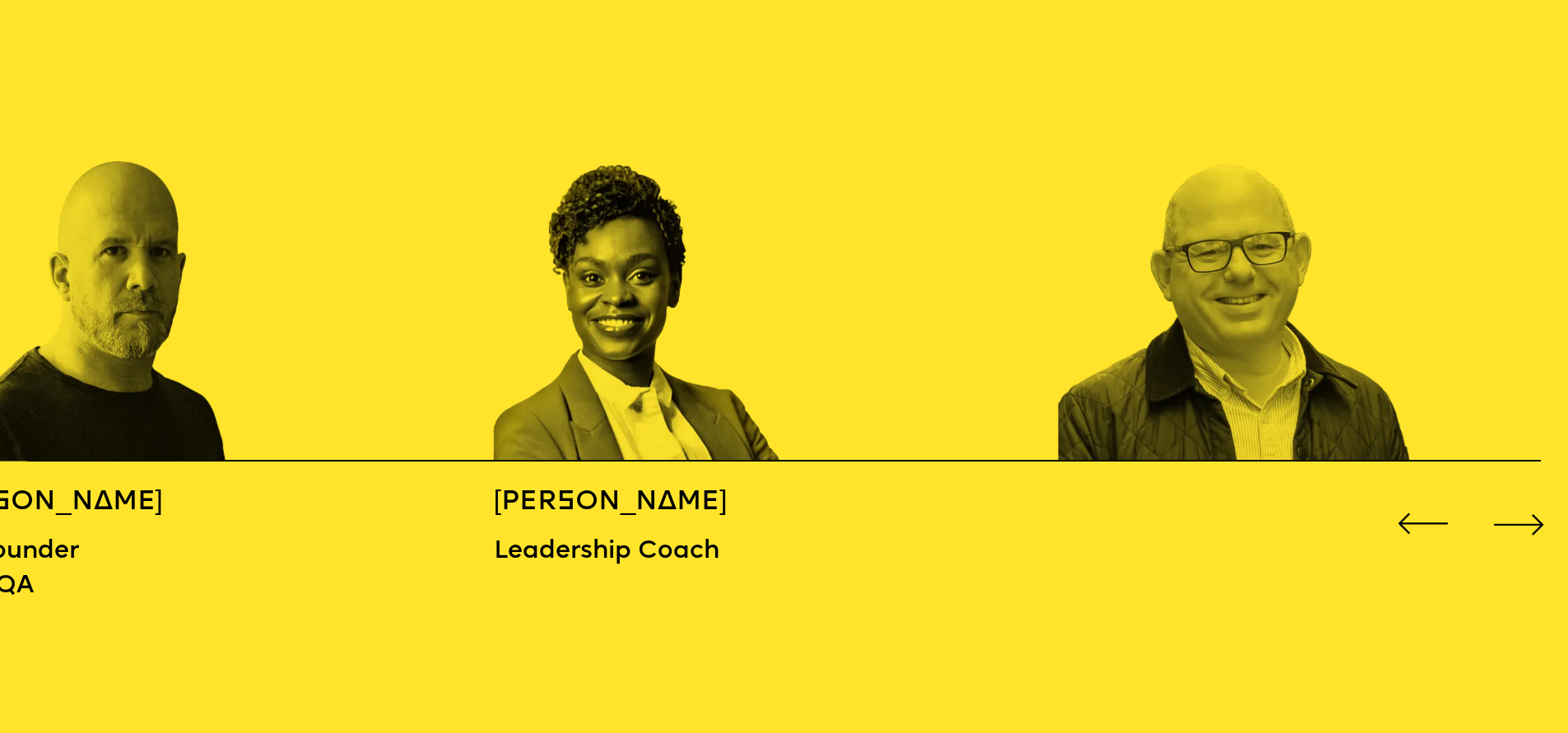
click at [1502, 505] on div "Next slide" at bounding box center [1518, 524] width 63 height 62
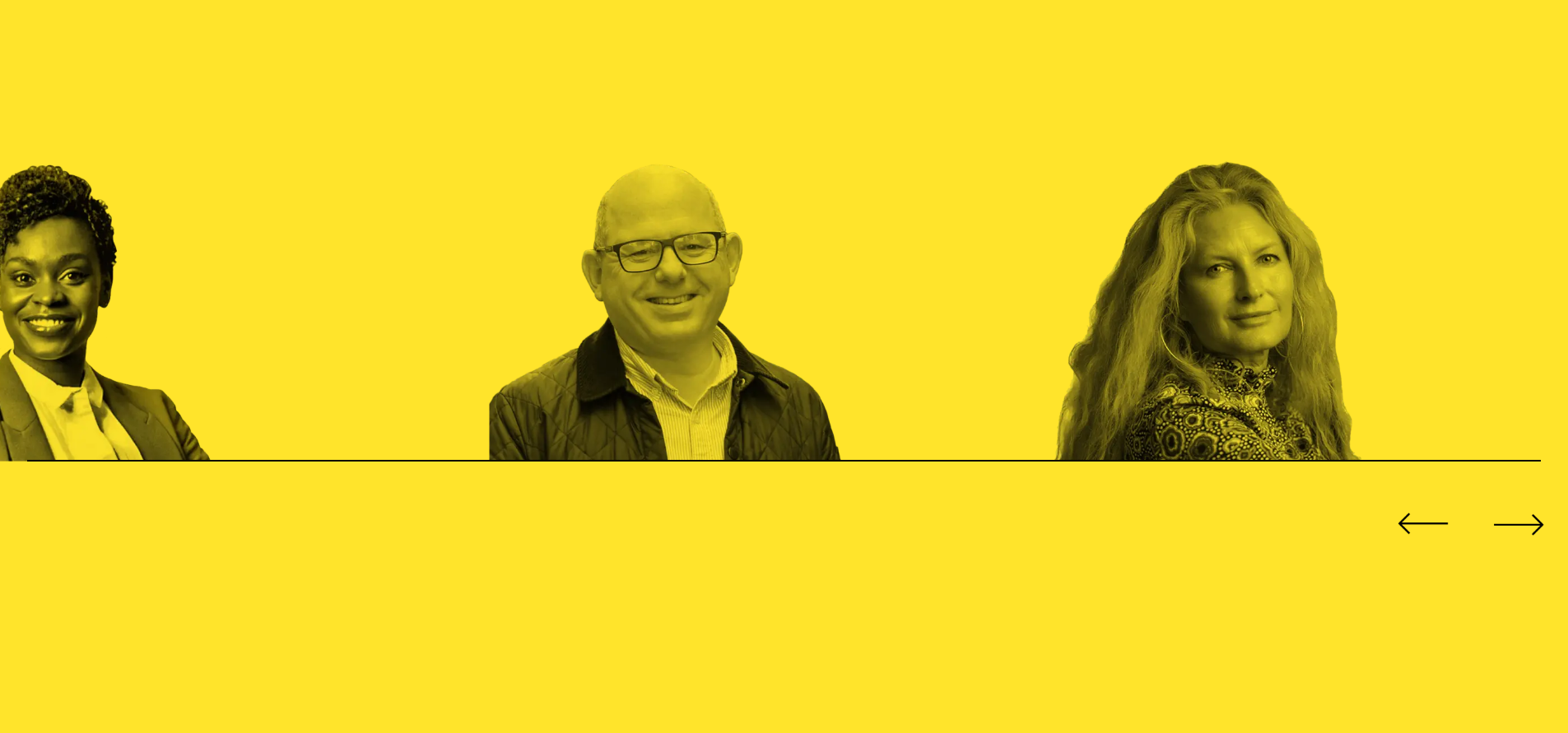
click at [1502, 505] on div "Next slide" at bounding box center [1518, 524] width 63 height 62
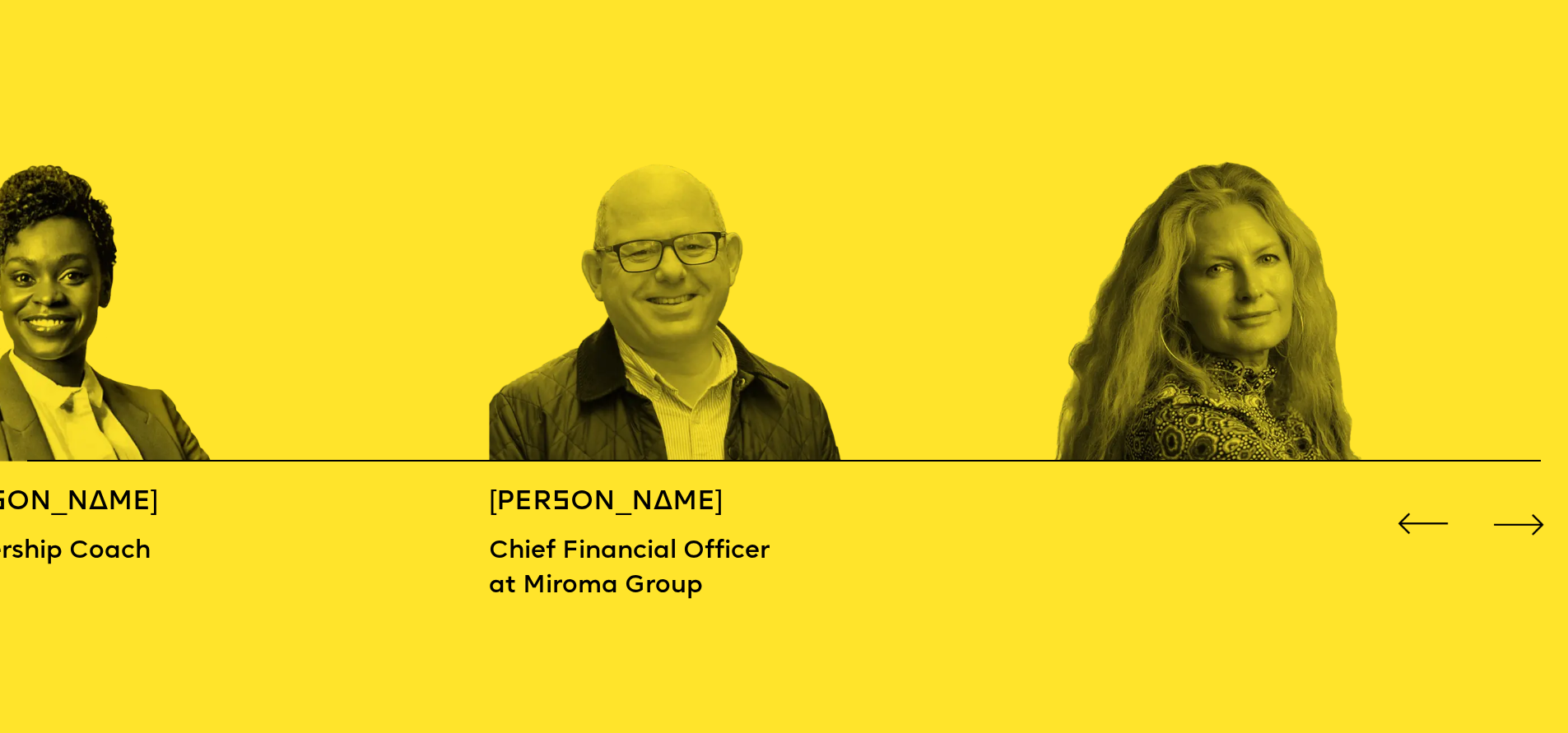
click at [1499, 507] on div "Next slide" at bounding box center [1518, 524] width 63 height 62
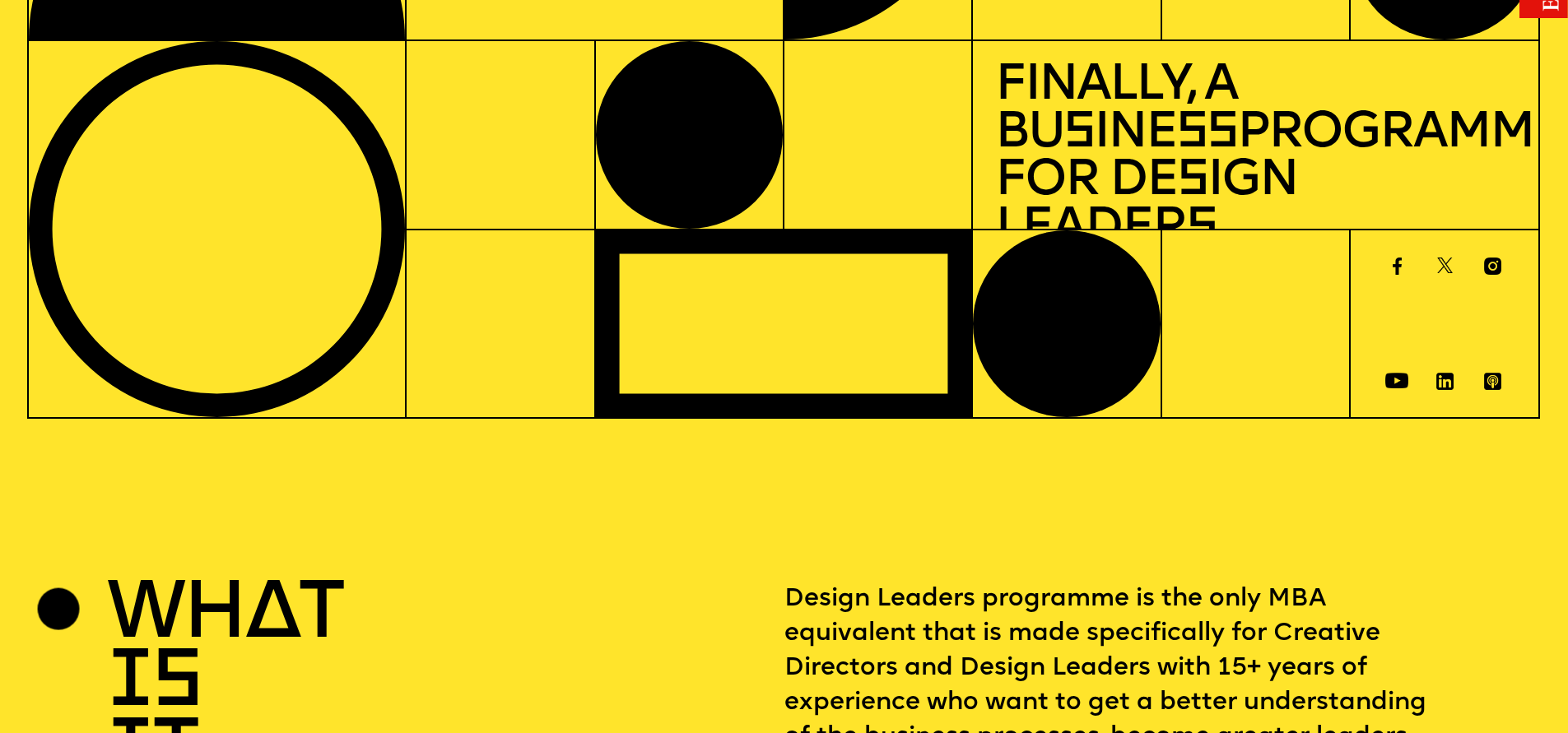
scroll to position [0, 0]
